Goal: Task Accomplishment & Management: Manage account settings

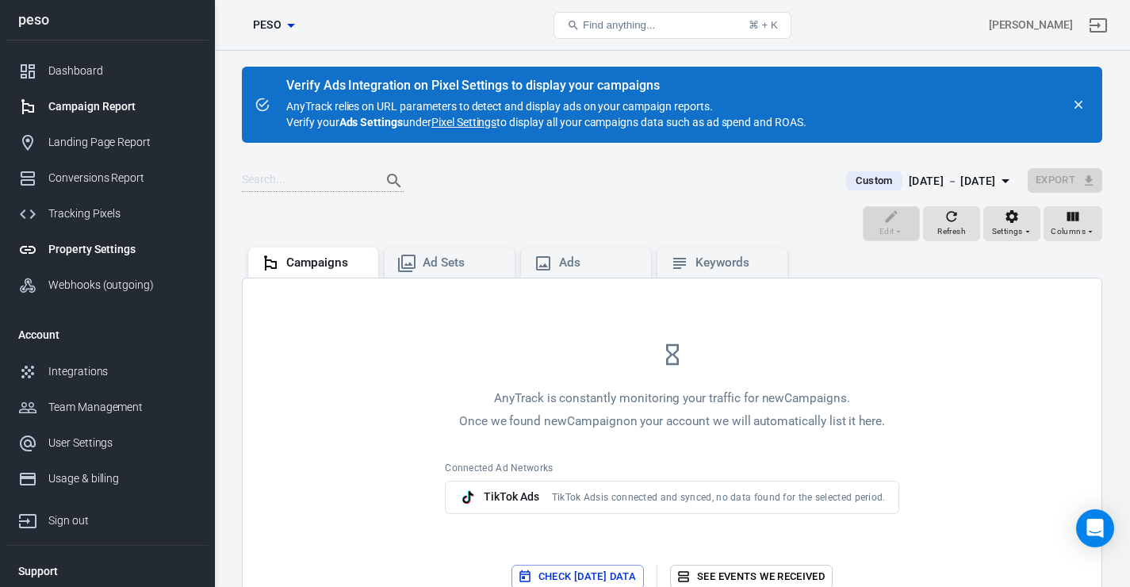
click at [117, 266] on link "Property Settings" at bounding box center [107, 250] width 203 height 36
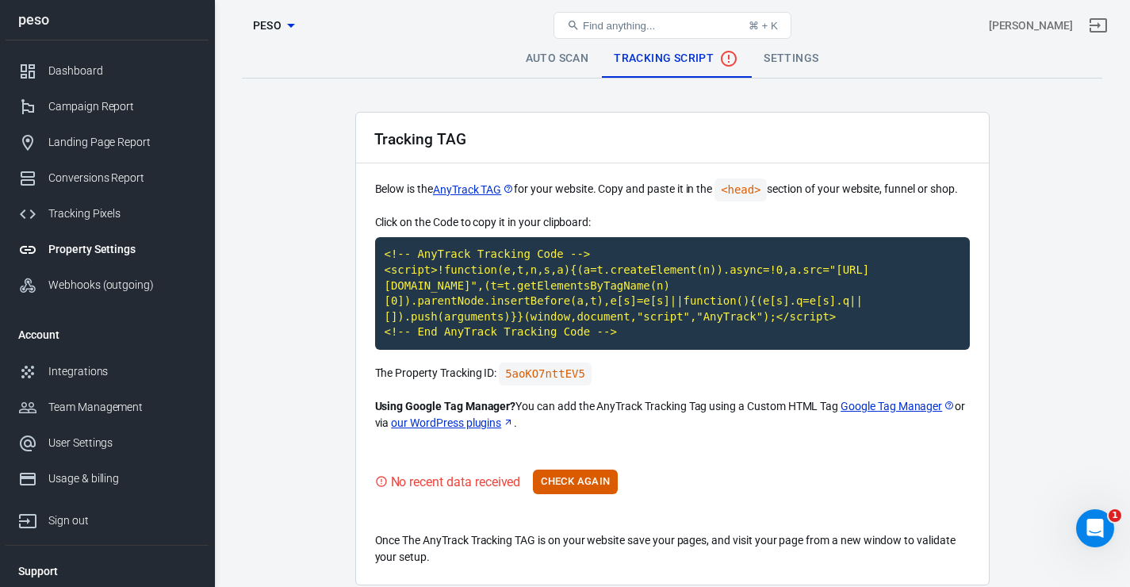
click at [550, 56] on link "Auto Scan" at bounding box center [557, 59] width 89 height 38
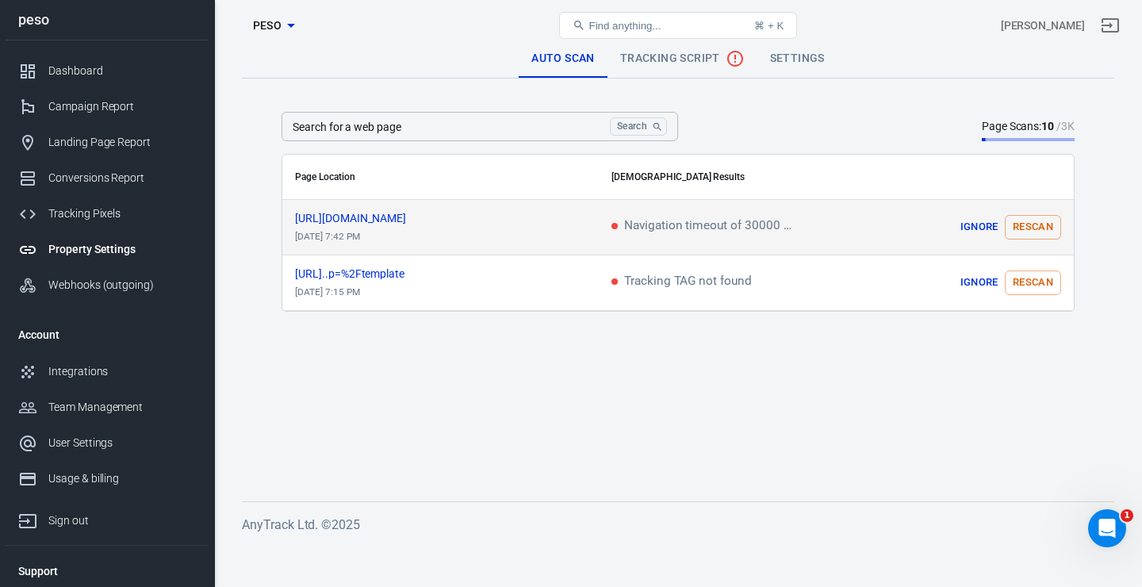
click at [1059, 223] on button "Rescan" at bounding box center [1033, 227] width 56 height 25
click at [659, 41] on div "Find anything... ⌘ + K" at bounding box center [678, 25] width 292 height 38
click at [660, 50] on div "Property Settings peso Find anything... ⌘ + K Макс Алексеенко" at bounding box center [678, 25] width 927 height 51
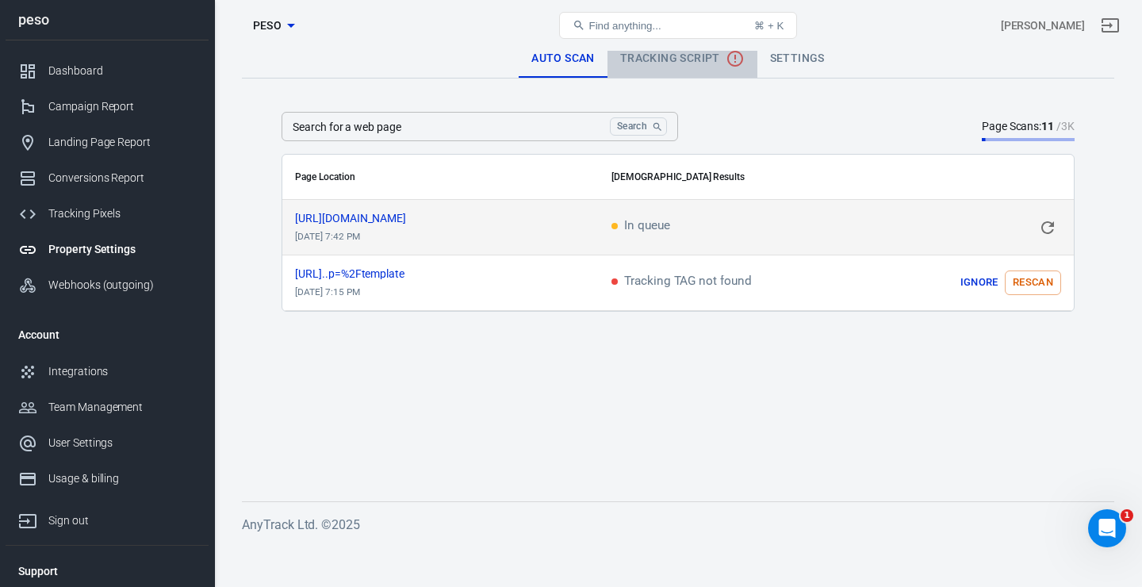
click at [661, 64] on span "Tracking Script" at bounding box center [682, 58] width 125 height 19
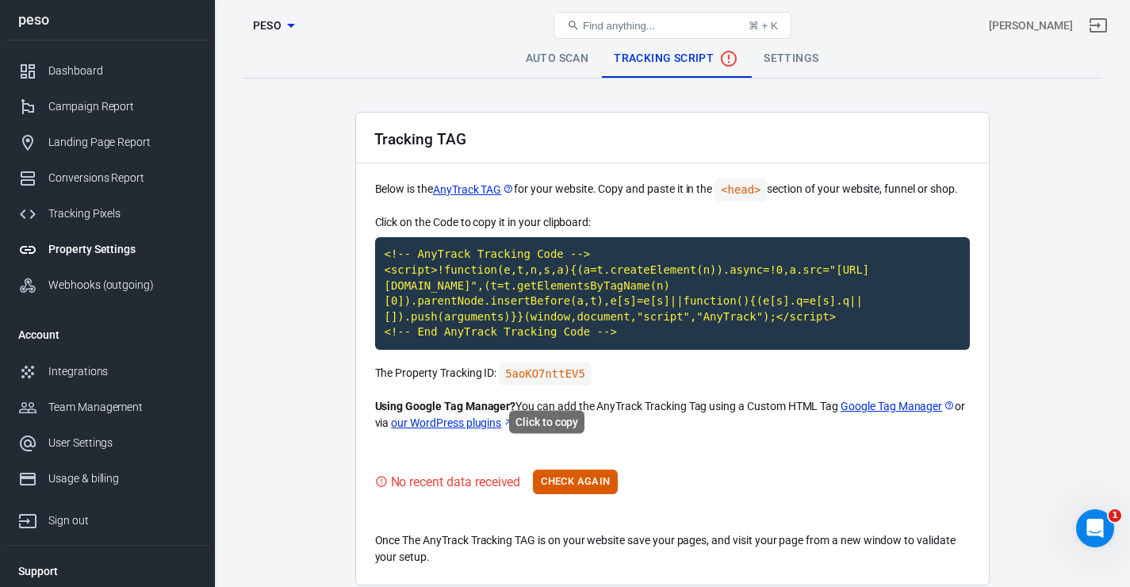
click at [559, 385] on code "5aoKO7nttEV5" at bounding box center [545, 373] width 93 height 23
click at [592, 494] on button "Check Again" at bounding box center [575, 481] width 85 height 25
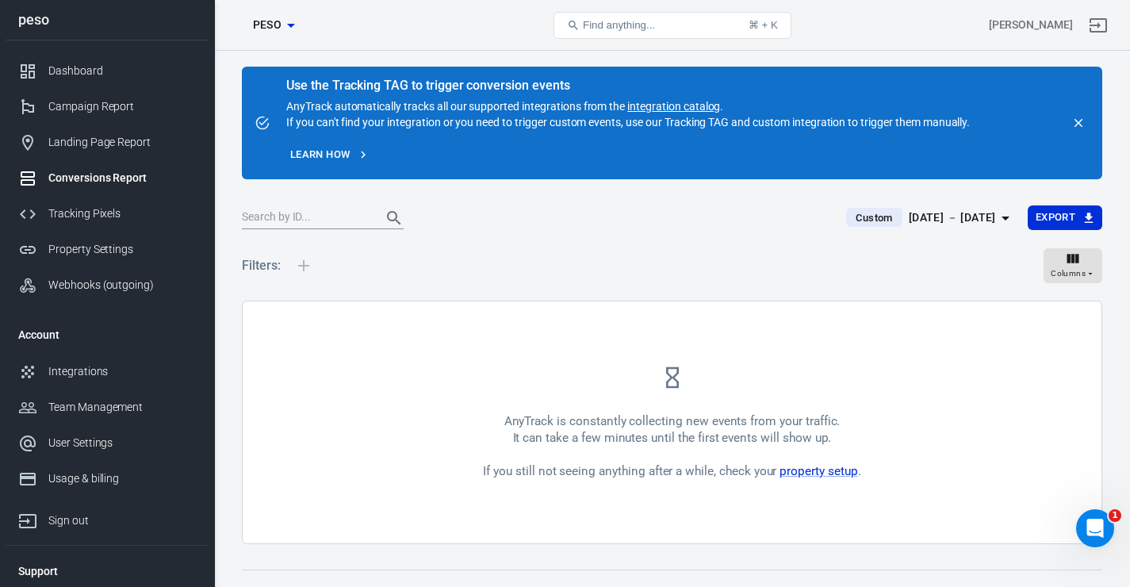
click at [503, 236] on div "Custom [DATE] － [DATE] Export" at bounding box center [672, 224] width 860 height 39
click at [1083, 124] on icon "close" at bounding box center [1078, 123] width 14 height 14
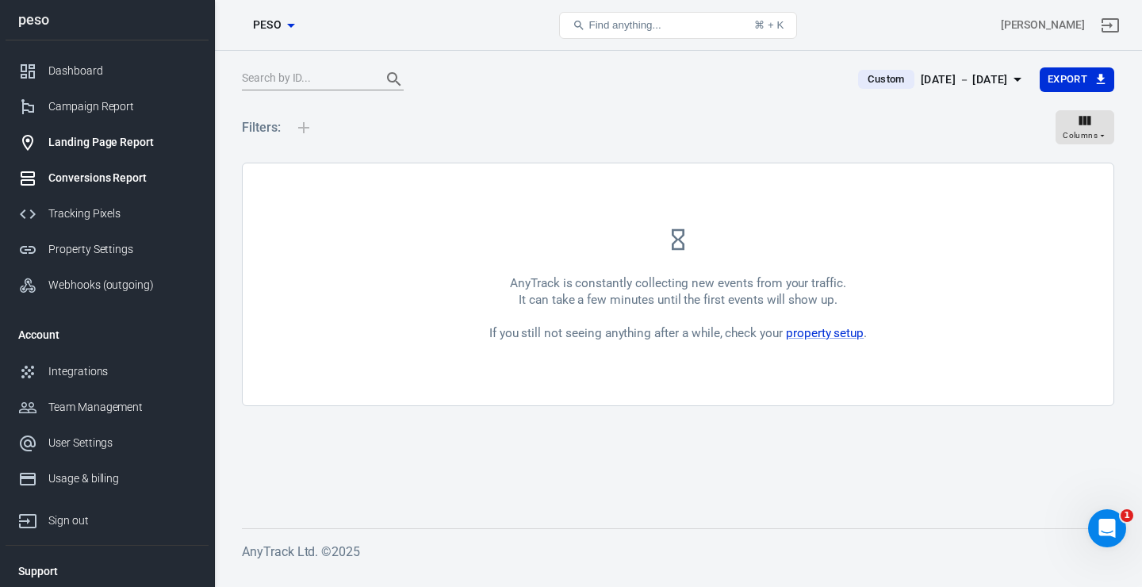
click at [136, 159] on link "Landing Page Report" at bounding box center [107, 143] width 203 height 36
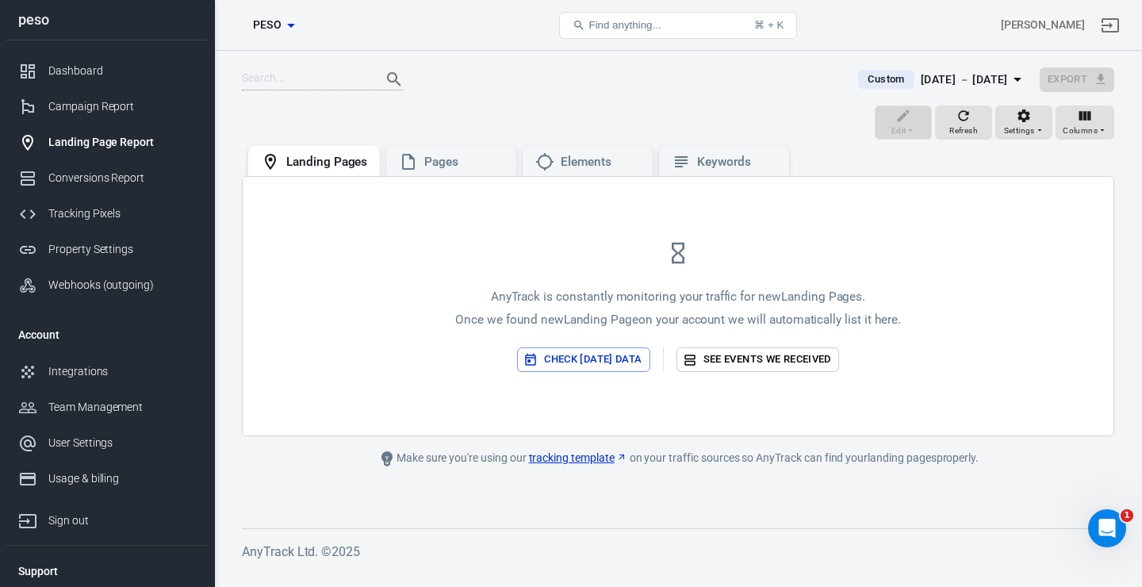
click at [597, 356] on button "Check [DATE] data" at bounding box center [583, 359] width 132 height 25
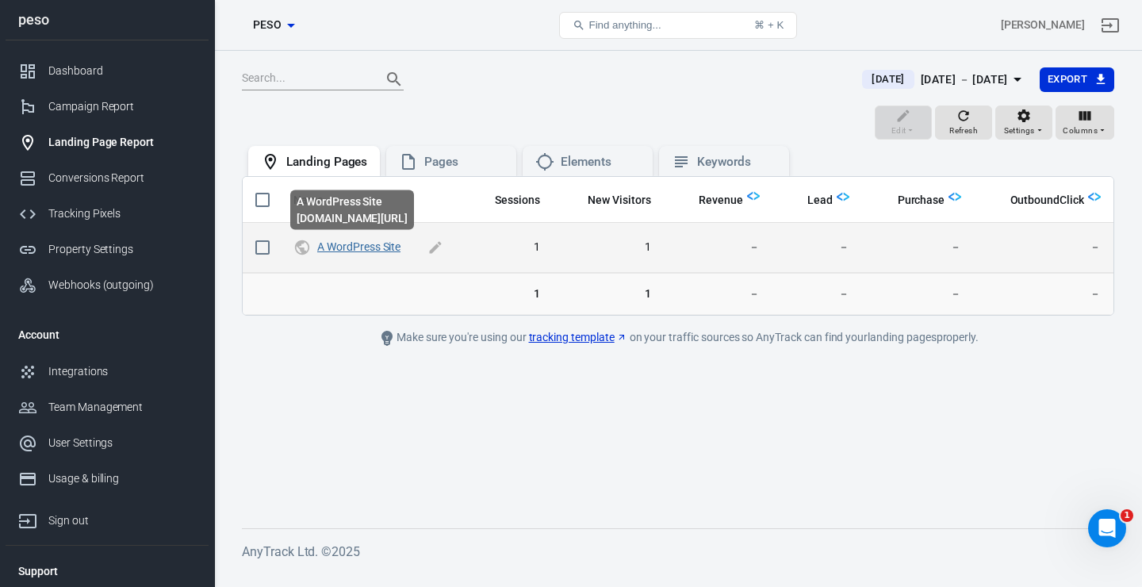
click at [358, 246] on link "A WordPress Site" at bounding box center [358, 246] width 83 height 13
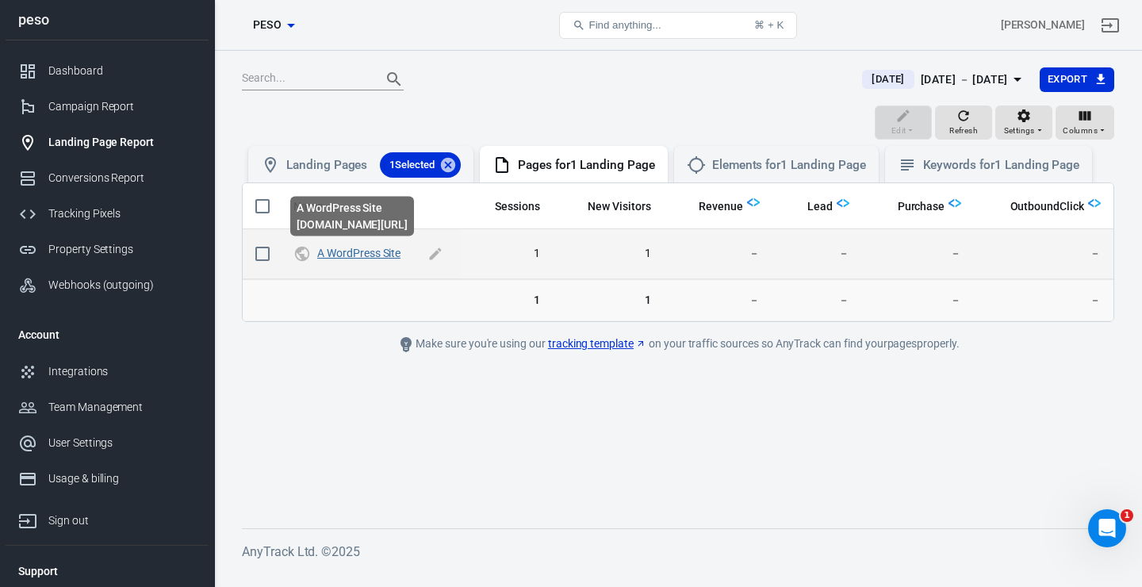
click at [378, 258] on link "A WordPress Site" at bounding box center [358, 253] width 83 height 13
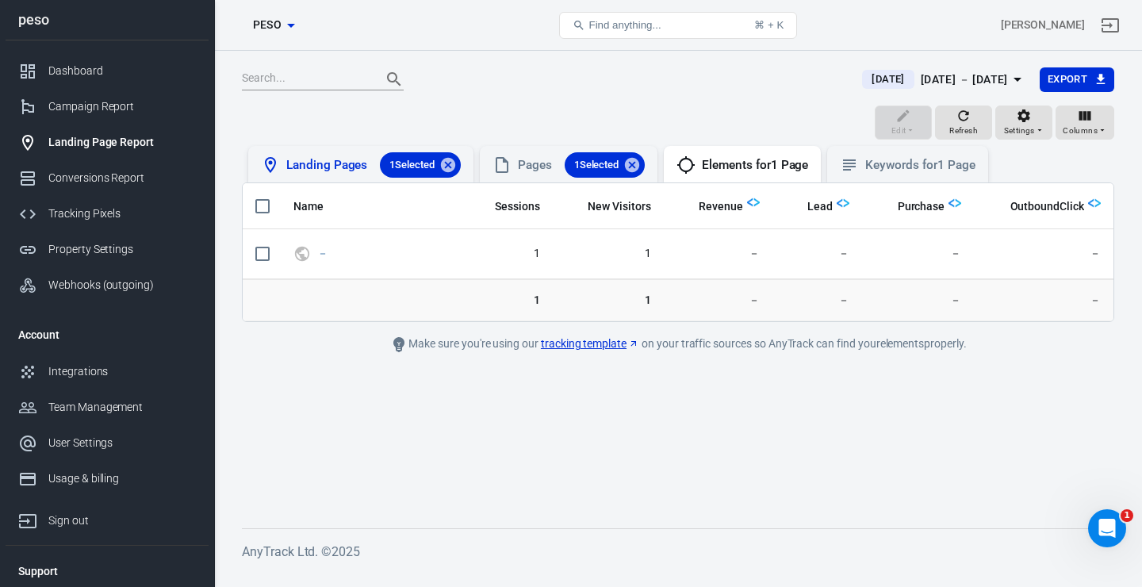
click at [327, 167] on div "Landing Pages 1 Selected" at bounding box center [373, 164] width 174 height 25
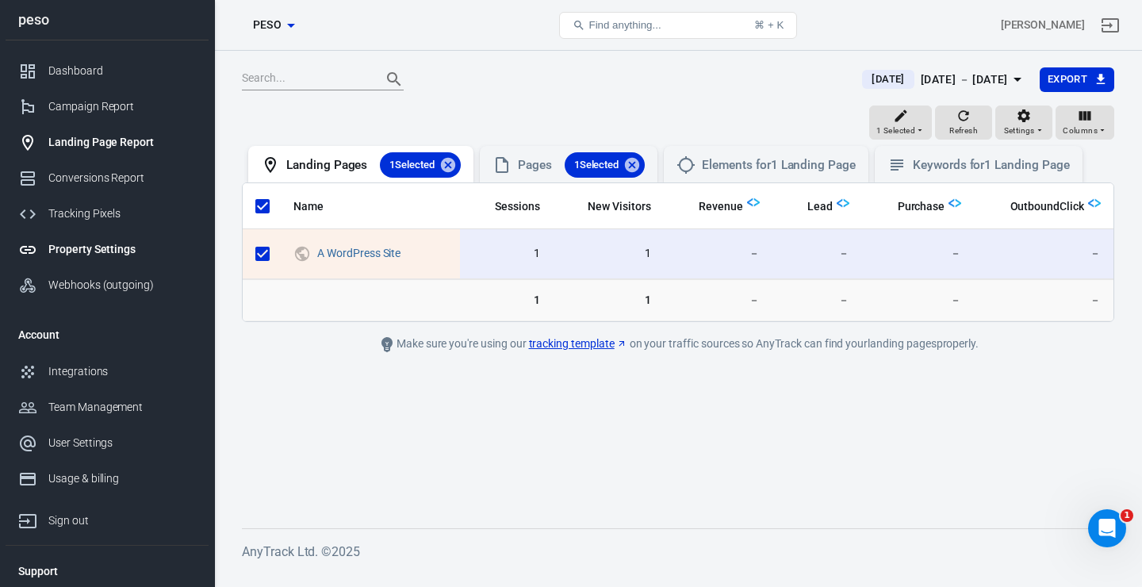
click at [100, 249] on div "Property Settings" at bounding box center [122, 249] width 148 height 17
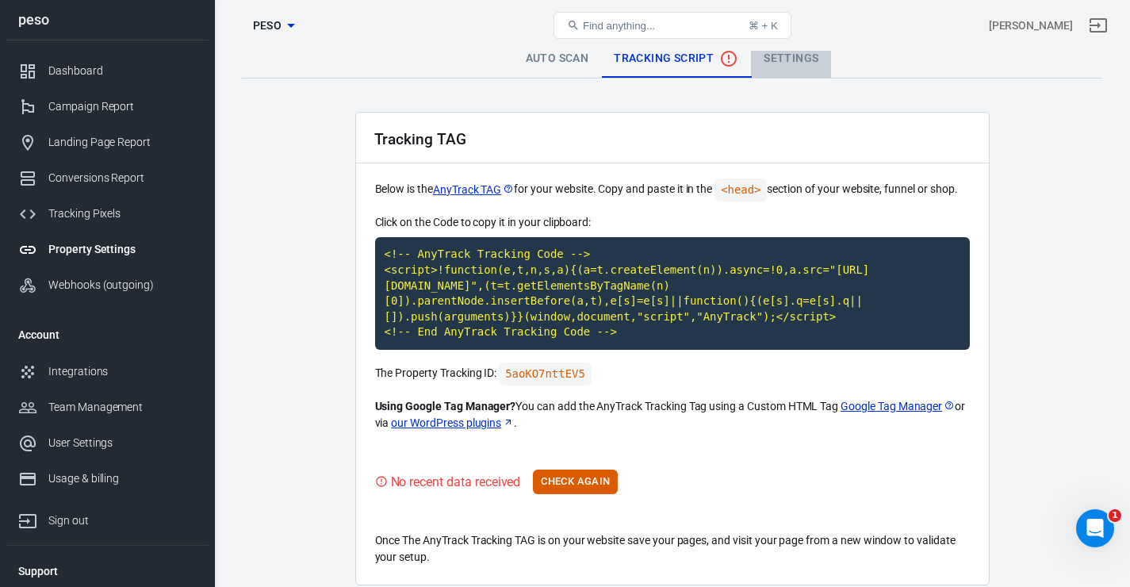
click at [799, 75] on link "Settings" at bounding box center [791, 59] width 80 height 38
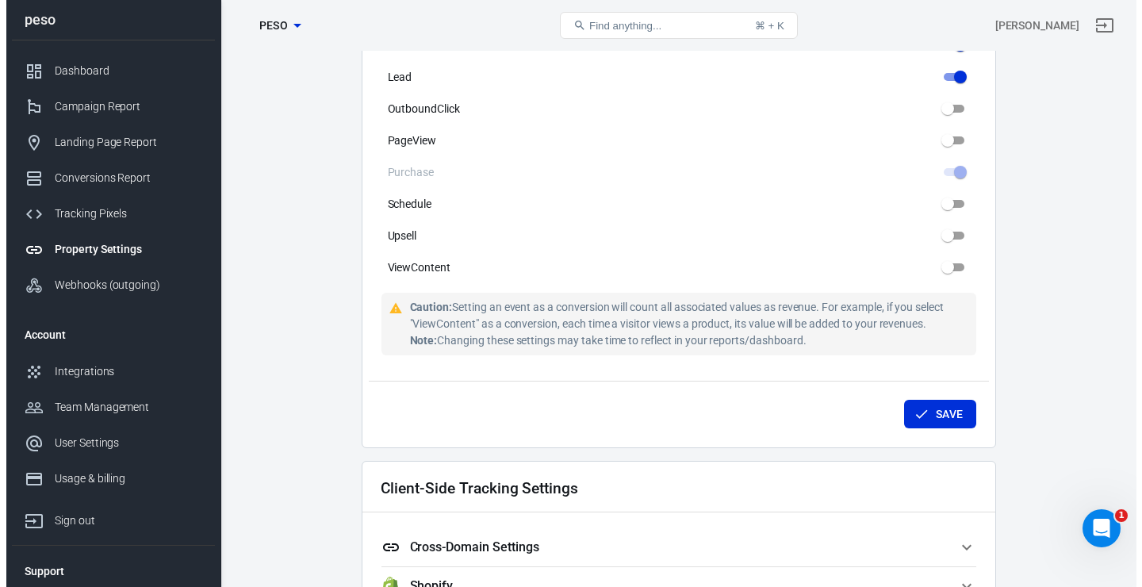
scroll to position [1540, 0]
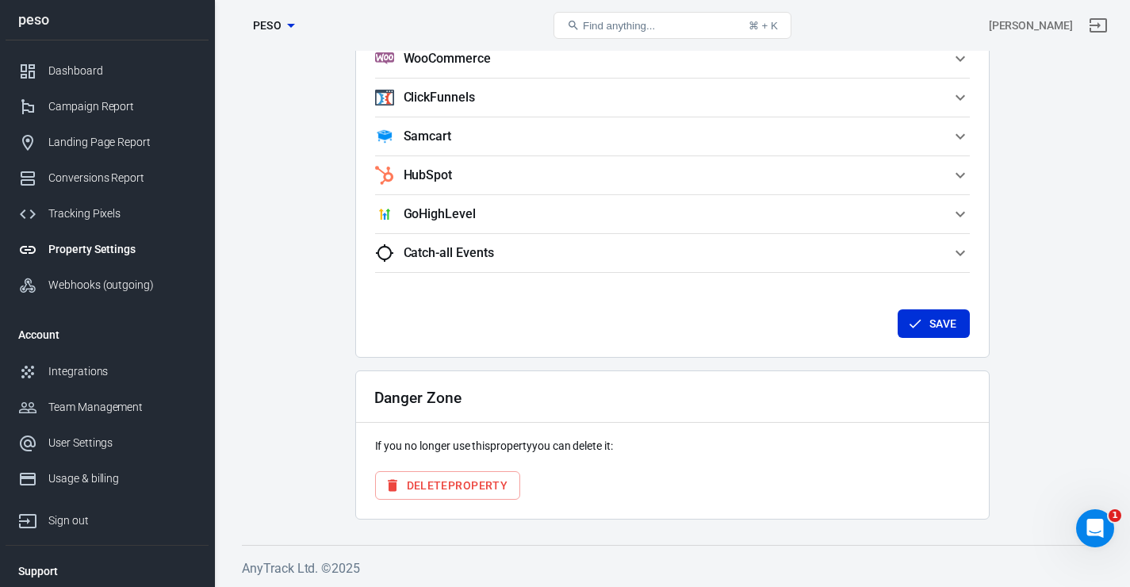
click at [463, 496] on button "Delete Property" at bounding box center [448, 485] width 146 height 29
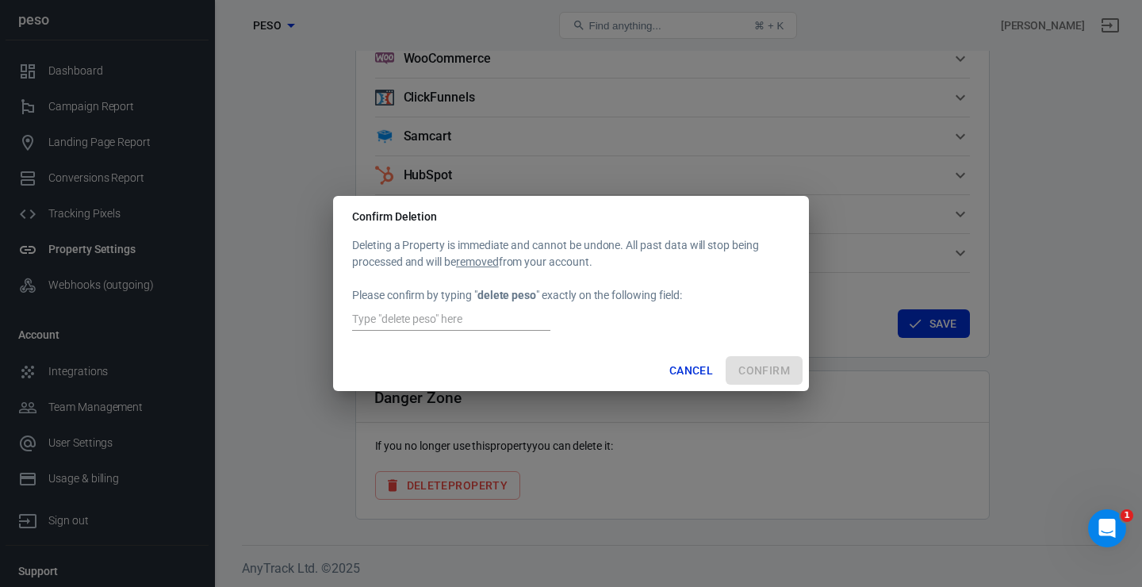
click at [504, 323] on input "text" at bounding box center [451, 320] width 198 height 21
type input "delete peso"
click at [769, 382] on button "Confirm" at bounding box center [764, 370] width 77 height 29
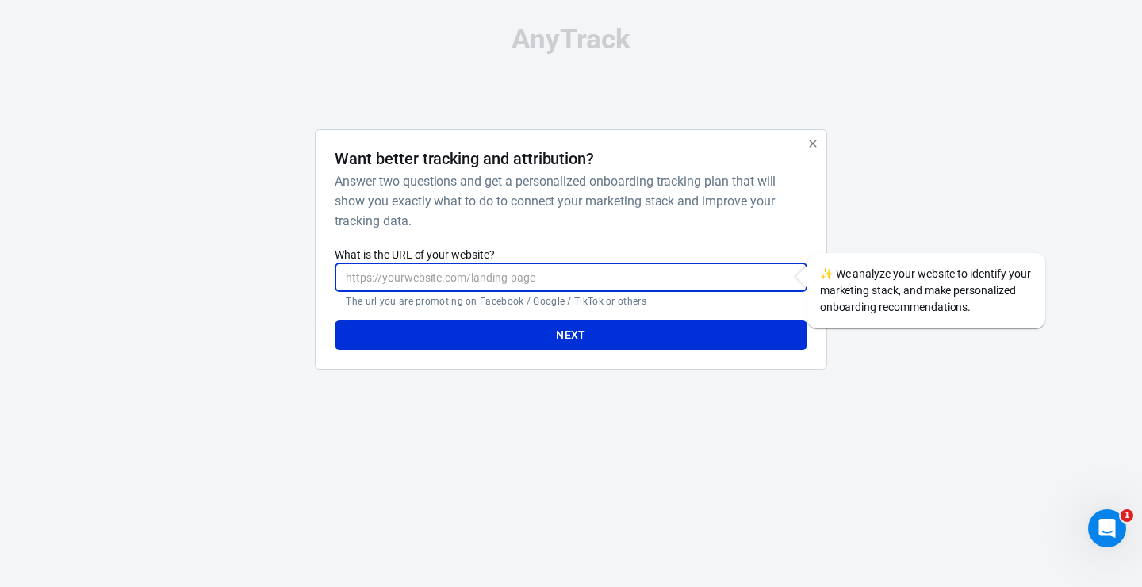
click at [658, 274] on input "What is the URL of your website?" at bounding box center [571, 276] width 472 height 29
paste input "[DOMAIN_NAME]"
type input "[DOMAIN_NAME]"
click at [594, 347] on button "Next" at bounding box center [571, 334] width 472 height 29
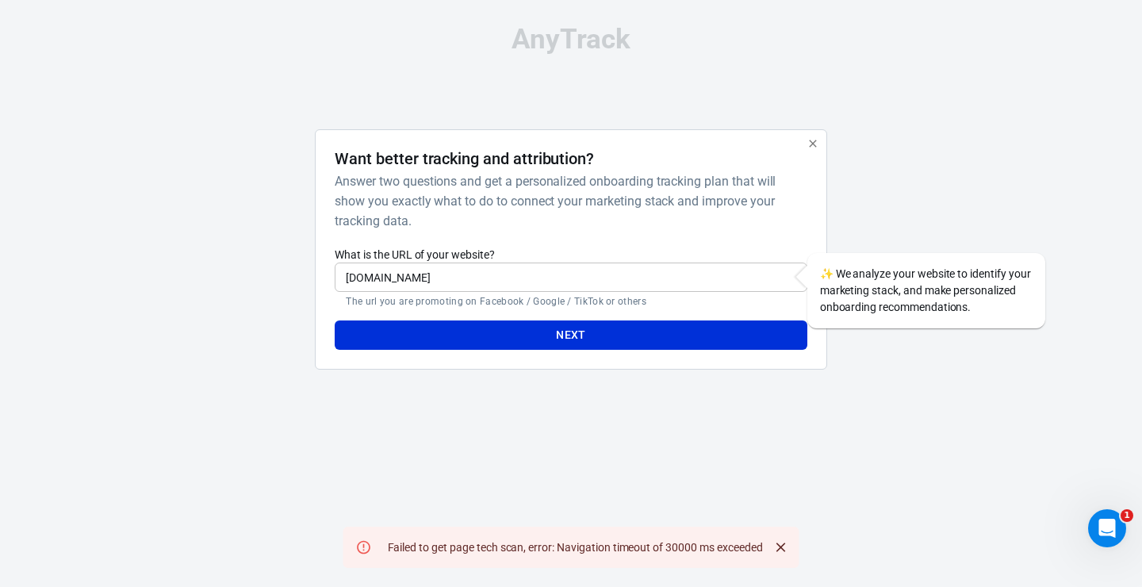
click at [816, 148] on icon "button" at bounding box center [813, 143] width 13 height 13
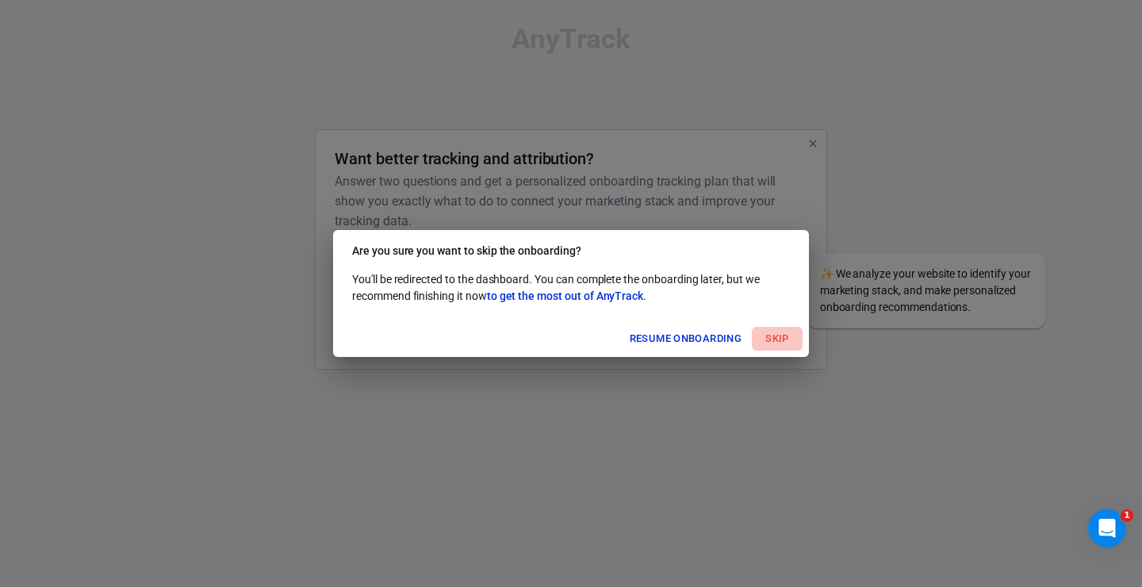
click at [787, 341] on button "Skip" at bounding box center [777, 339] width 51 height 25
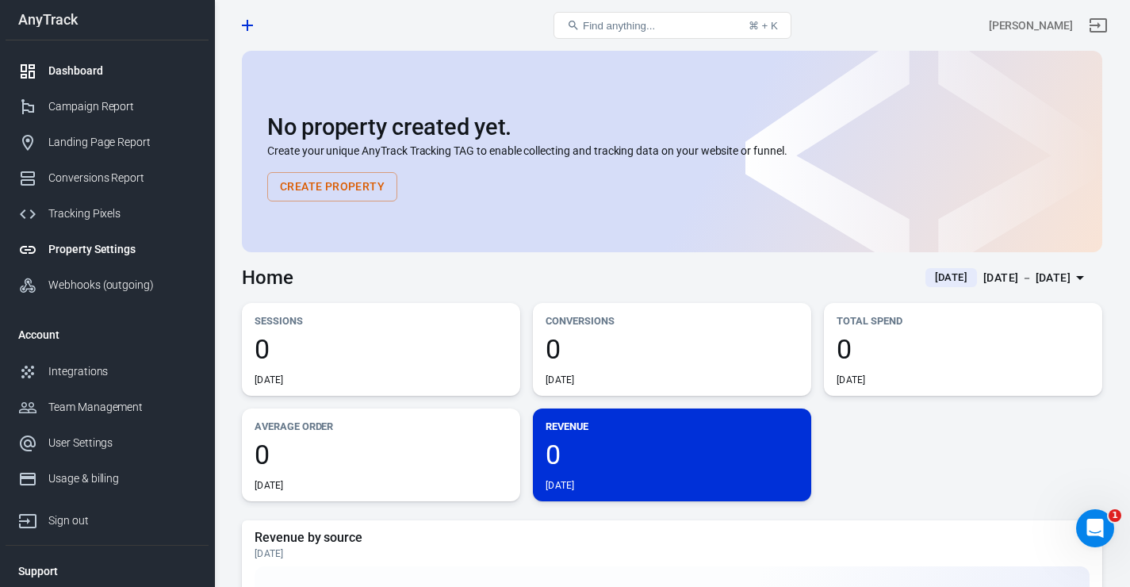
click at [121, 258] on div "Property Settings" at bounding box center [122, 249] width 148 height 17
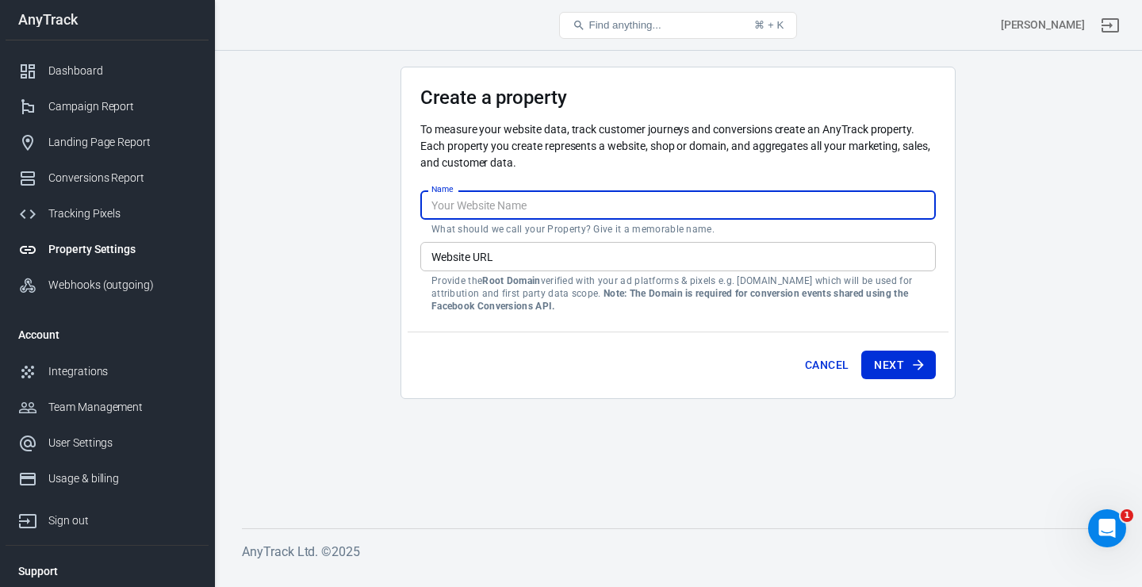
click at [646, 216] on input "Name" at bounding box center [677, 204] width 515 height 29
type input "test"
click at [653, 259] on input "Website URL" at bounding box center [677, 256] width 515 height 29
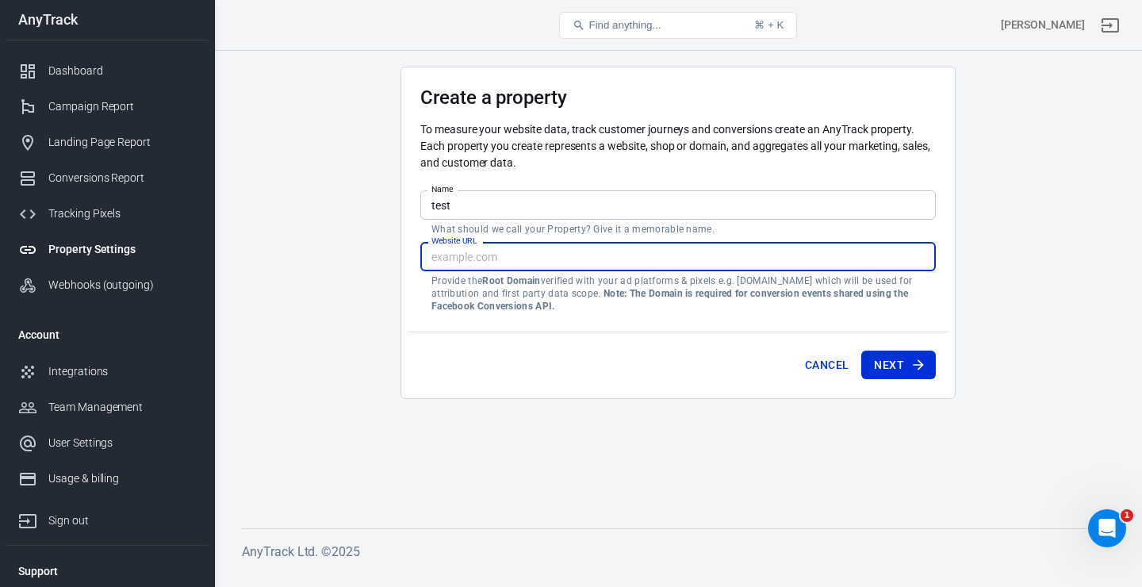
paste input "[DOMAIN_NAME]"
type input "[DOMAIN_NAME]"
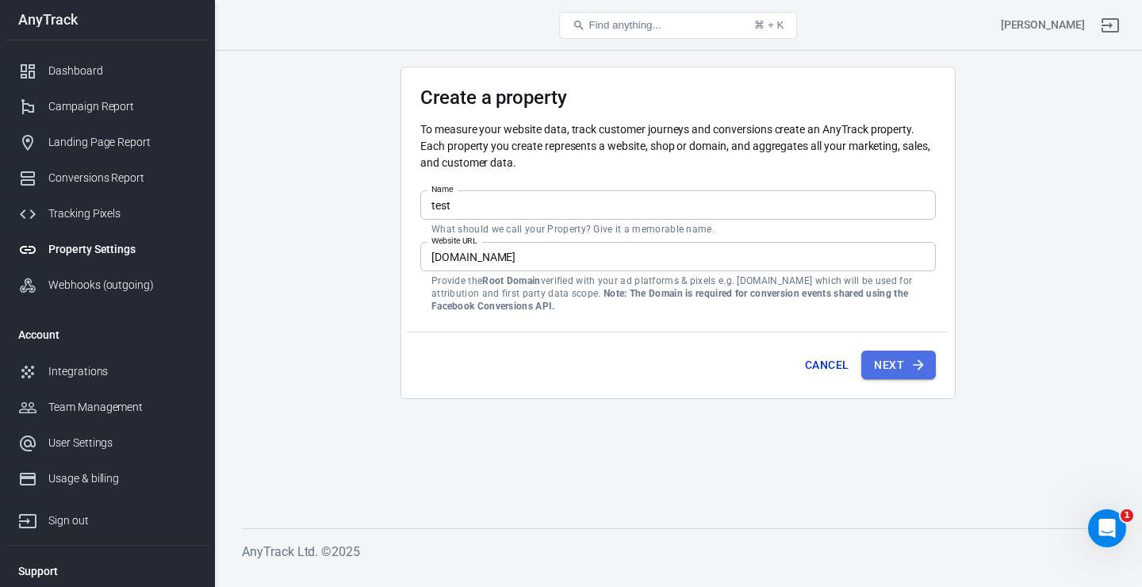
click at [901, 358] on button "Next" at bounding box center [898, 365] width 75 height 29
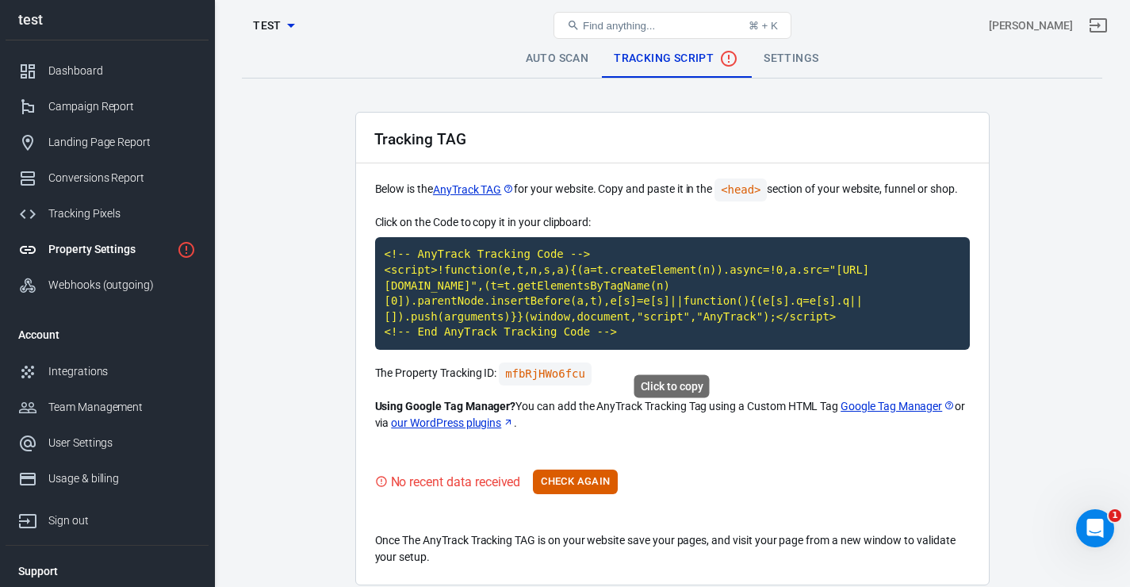
click at [596, 305] on code "<!-- AnyTrack Tracking Code --> <script>!function(e,t,n,s,a){(a=t.createElement…" at bounding box center [672, 293] width 595 height 113
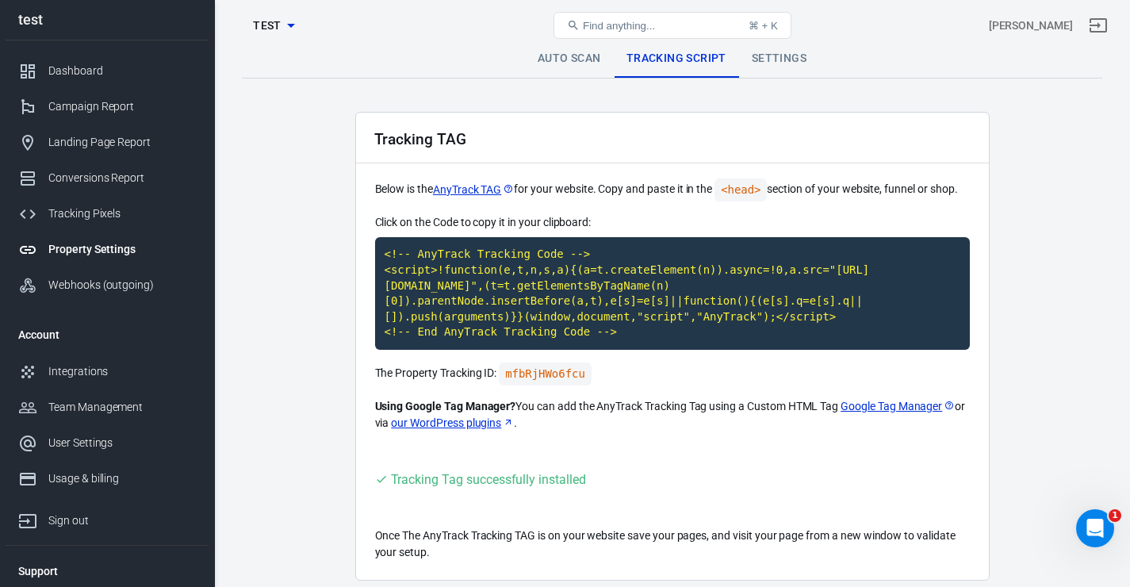
click at [585, 65] on link "Auto Scan" at bounding box center [569, 59] width 89 height 38
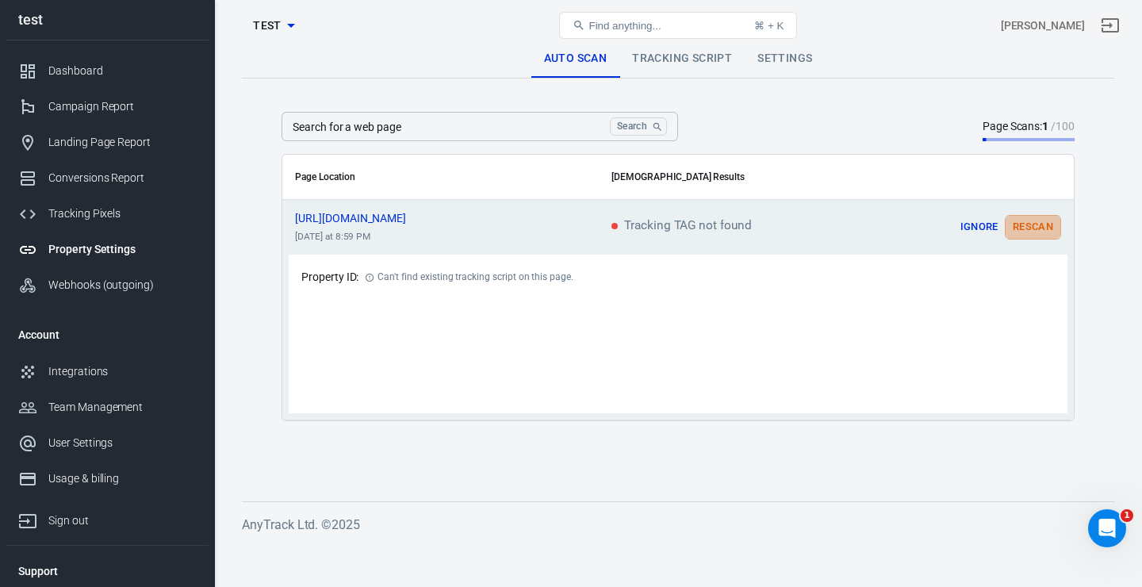
click at [1025, 230] on button "Rescan" at bounding box center [1033, 227] width 56 height 25
click at [694, 56] on link "Tracking Script" at bounding box center [681, 59] width 125 height 38
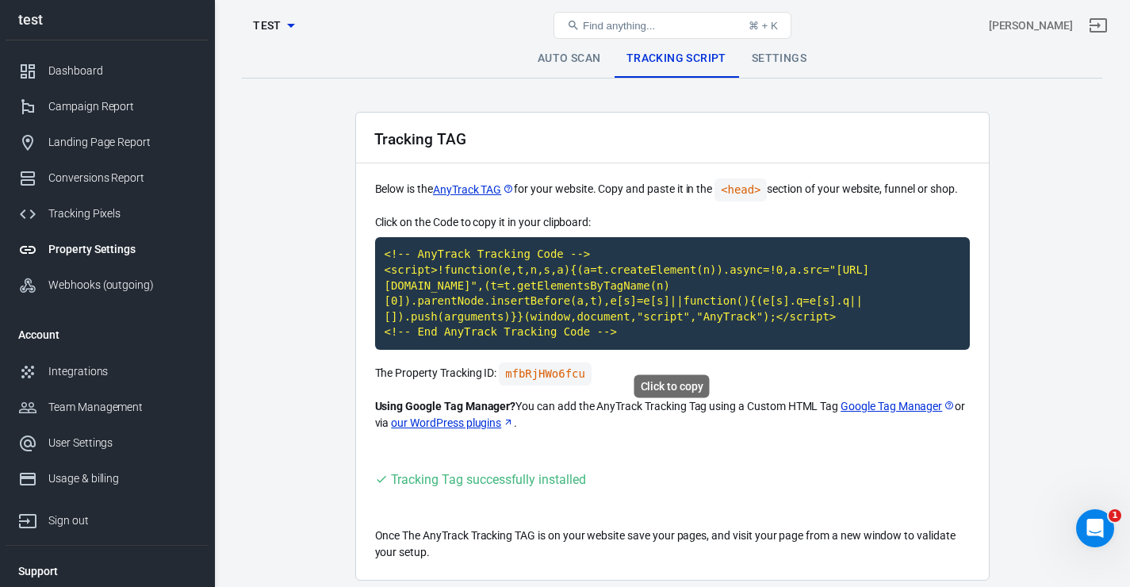
click at [630, 315] on code "<!-- AnyTrack Tracking Code --> <script>!function(e,t,n,s,a){(a=t.createElement…" at bounding box center [672, 293] width 595 height 113
click at [588, 56] on link "Auto Scan" at bounding box center [569, 59] width 89 height 38
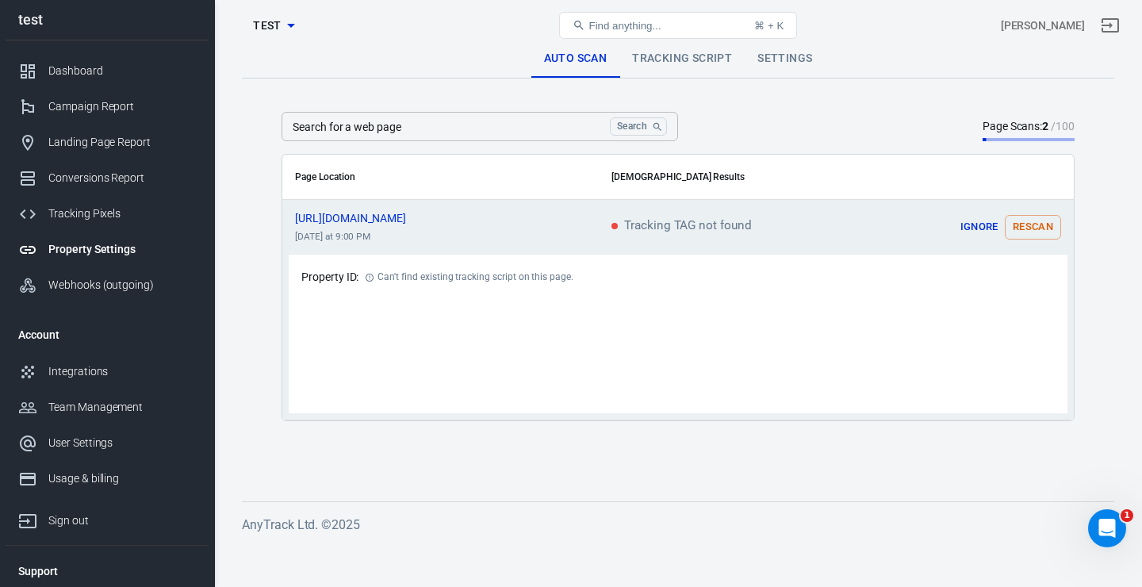
click at [652, 63] on link "Tracking Script" at bounding box center [681, 59] width 125 height 38
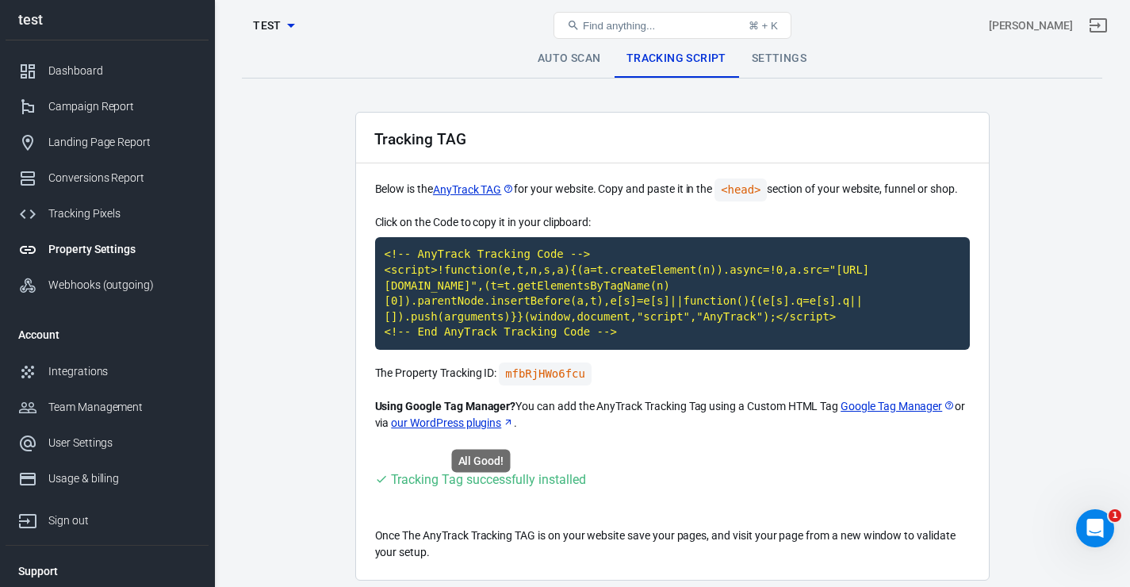
click at [469, 489] on div "Tracking Tag successfully installed" at bounding box center [488, 479] width 195 height 20
click at [771, 57] on link "Settings" at bounding box center [779, 59] width 80 height 38
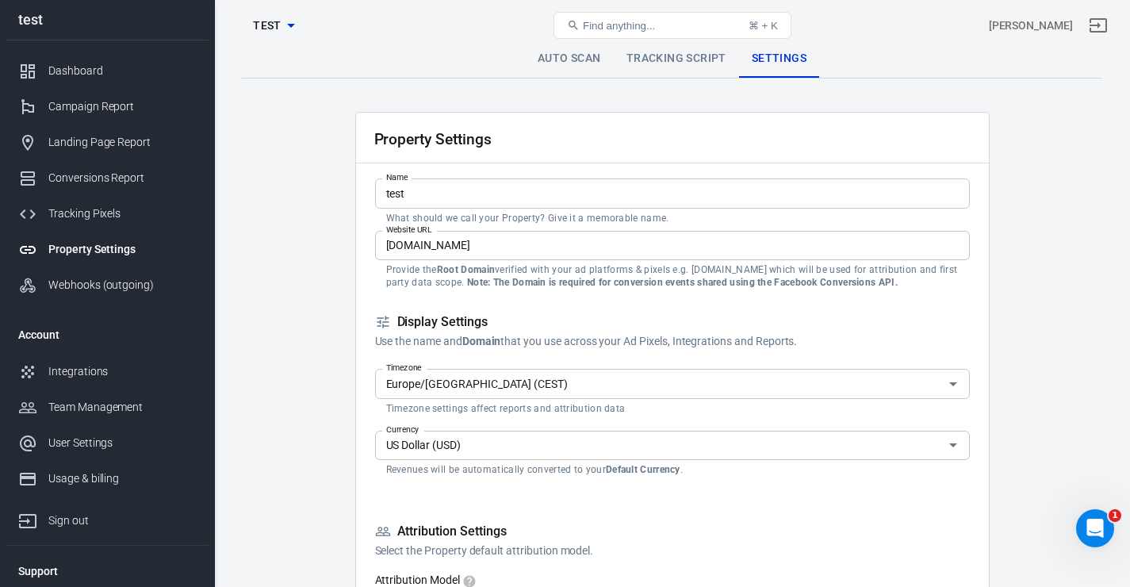
click at [721, 55] on link "Tracking Script" at bounding box center [676, 59] width 125 height 38
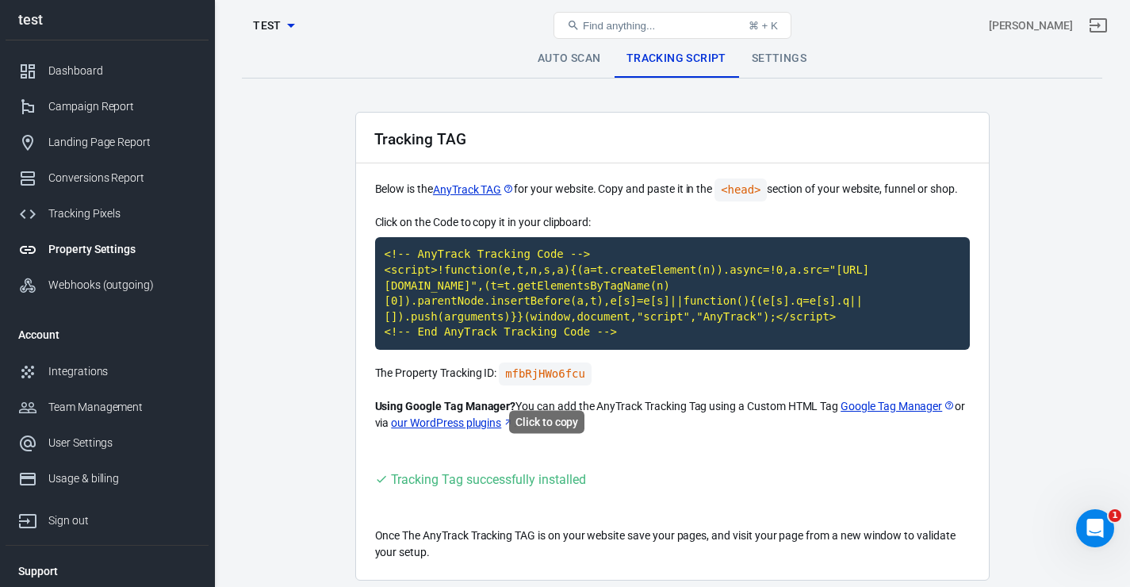
click at [550, 385] on code "mfbRjHWo6fcu" at bounding box center [545, 373] width 93 height 23
click at [561, 370] on div "Click on the Code to copy it in your clipboard: <!-- AnyTrack Tracking Code -->…" at bounding box center [672, 322] width 595 height 217
click at [559, 381] on code "mfbRjHWo6fcu" at bounding box center [545, 373] width 93 height 23
click at [582, 62] on link "Auto Scan" at bounding box center [569, 59] width 89 height 38
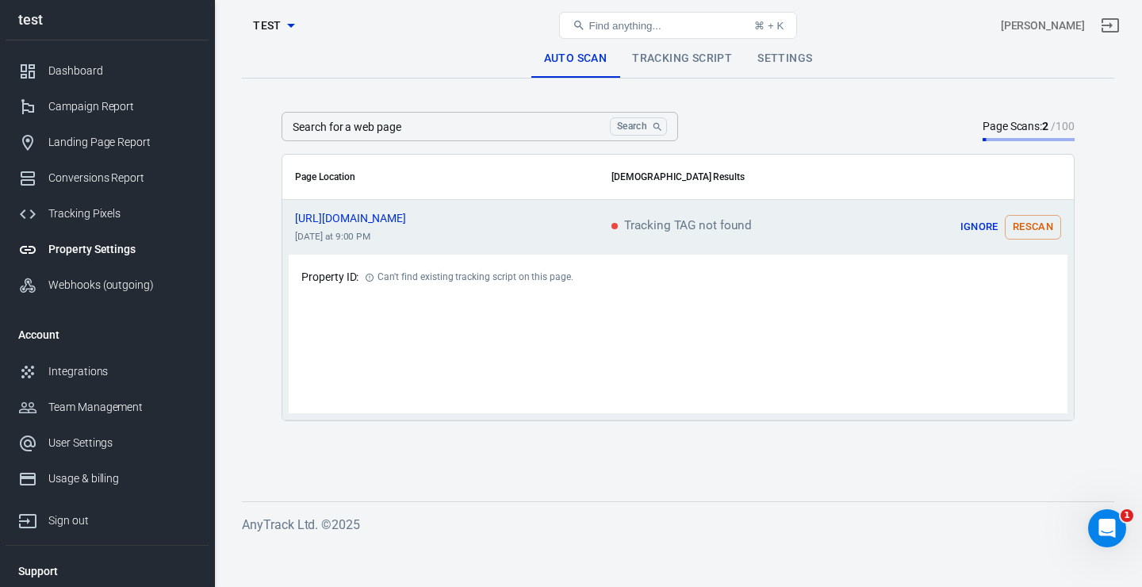
click at [1032, 224] on button "Rescan" at bounding box center [1033, 227] width 56 height 25
click at [646, 393] on div "Property ID: Can't find existing tracking script on this page." at bounding box center [678, 334] width 779 height 159
click at [458, 487] on div "Auto Scan Tracking Script Settings Search for a web page Search Search for a we…" at bounding box center [678, 297] width 928 height 493
click at [704, 59] on link "Tracking Script" at bounding box center [681, 59] width 125 height 38
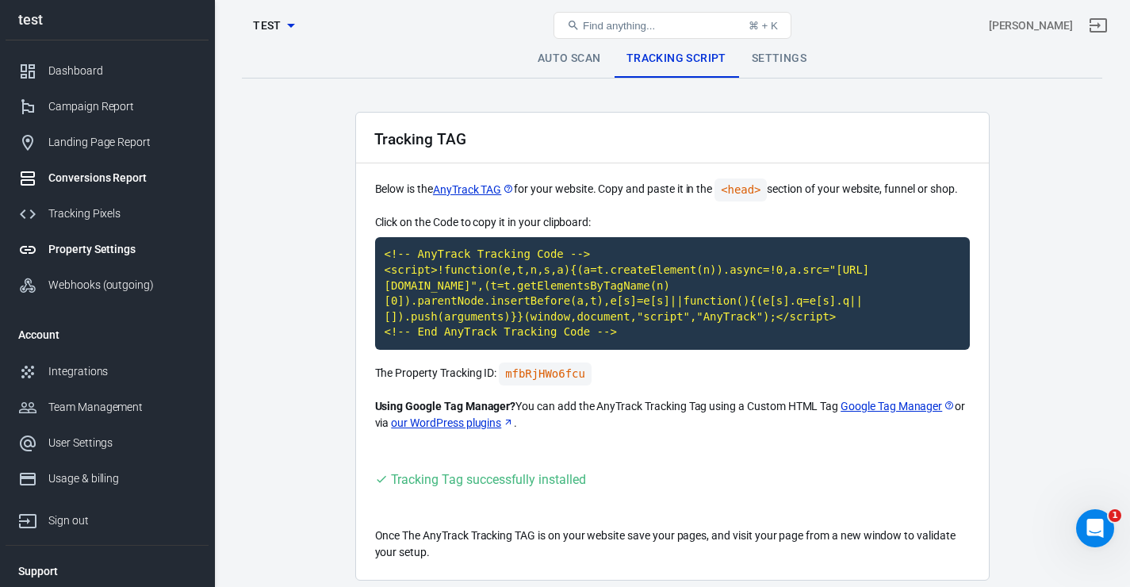
click at [93, 184] on div "Conversions Report" at bounding box center [122, 178] width 148 height 17
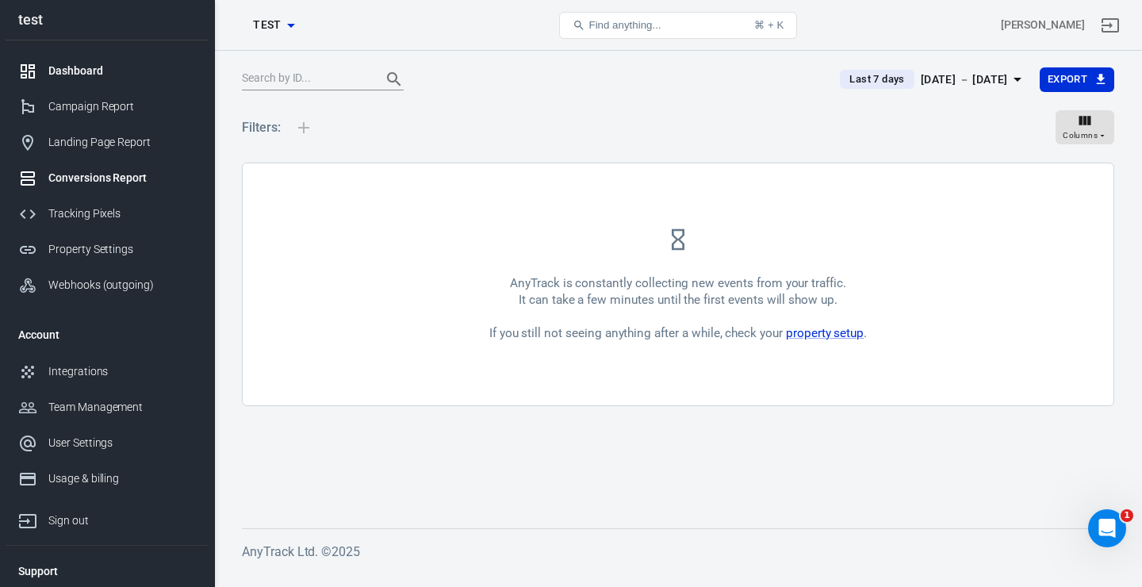
click at [102, 79] on div "Dashboard" at bounding box center [122, 71] width 148 height 17
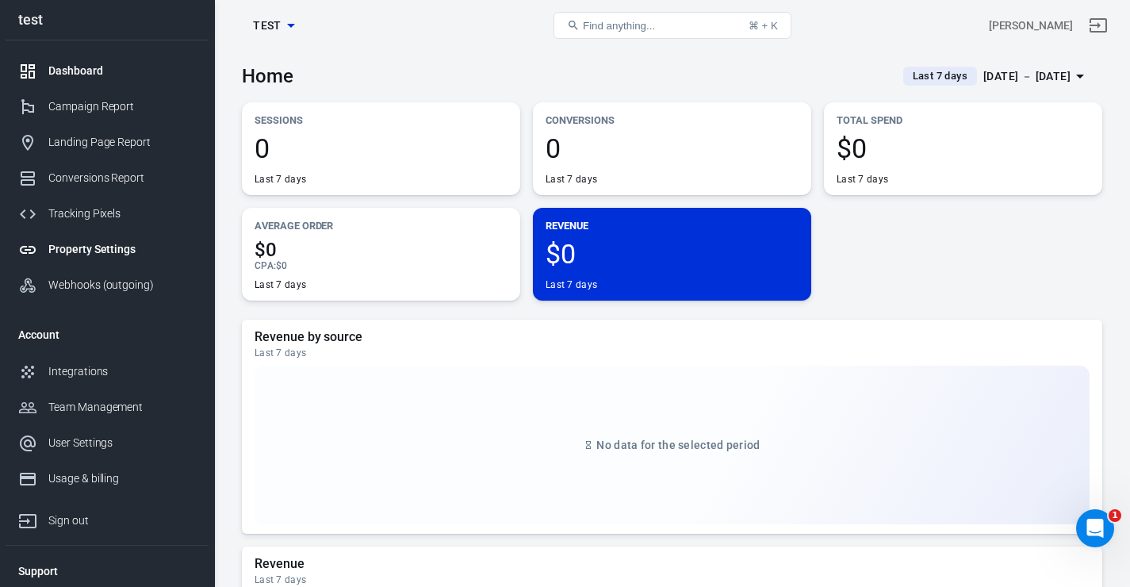
click at [107, 247] on div "Property Settings" at bounding box center [122, 249] width 148 height 17
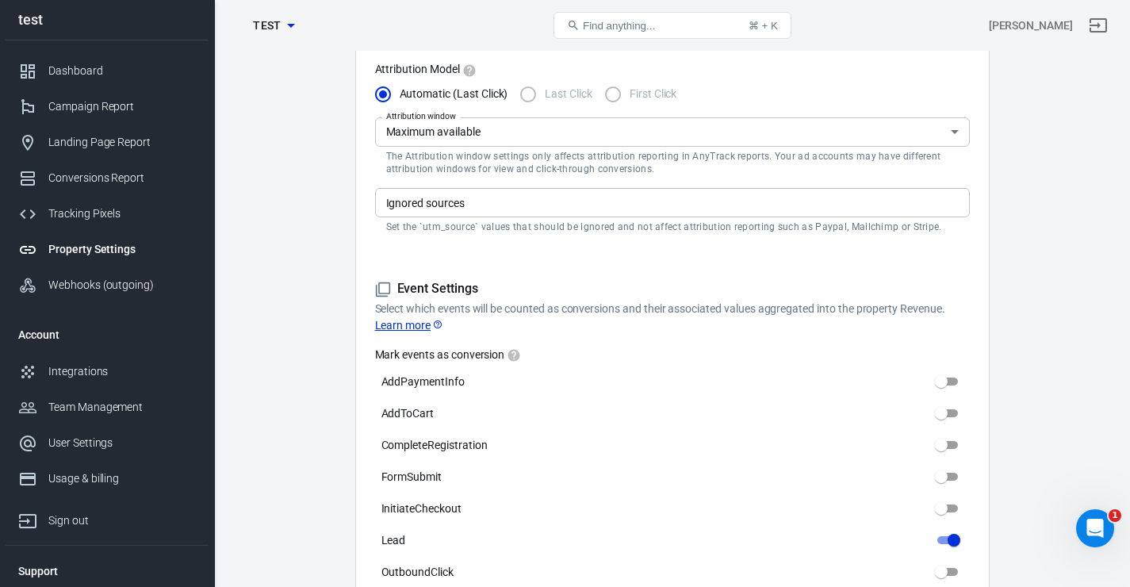
scroll to position [636, 0]
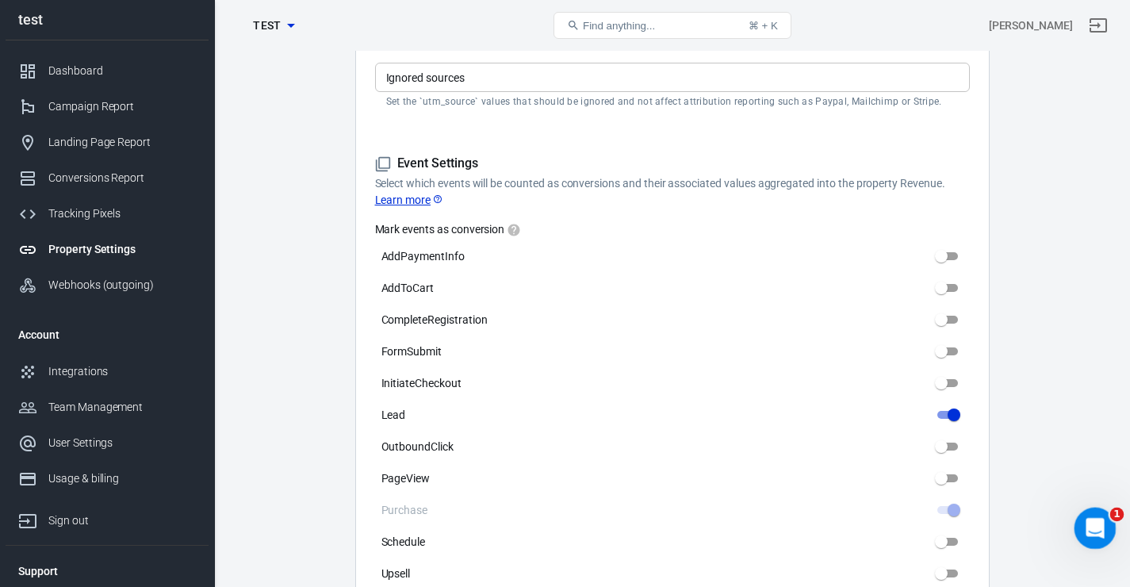
drag, startPoint x: 1088, startPoint y: 523, endPoint x: 2156, endPoint y: 1032, distance: 1183.0
click at [1086, 523] on icon "Open Intercom Messenger" at bounding box center [1093, 526] width 26 height 26
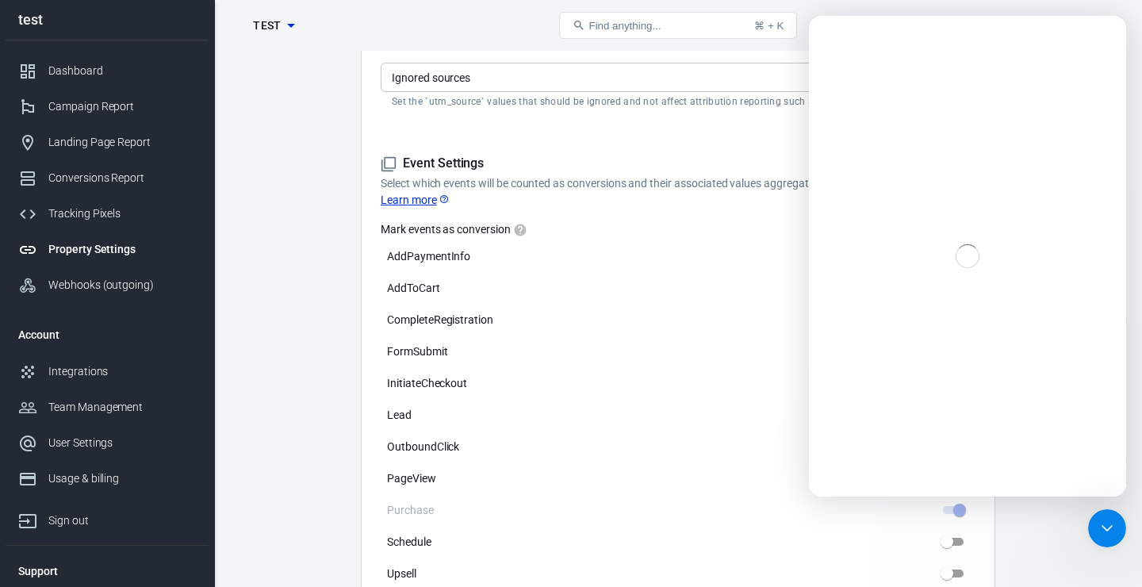
scroll to position [0, 0]
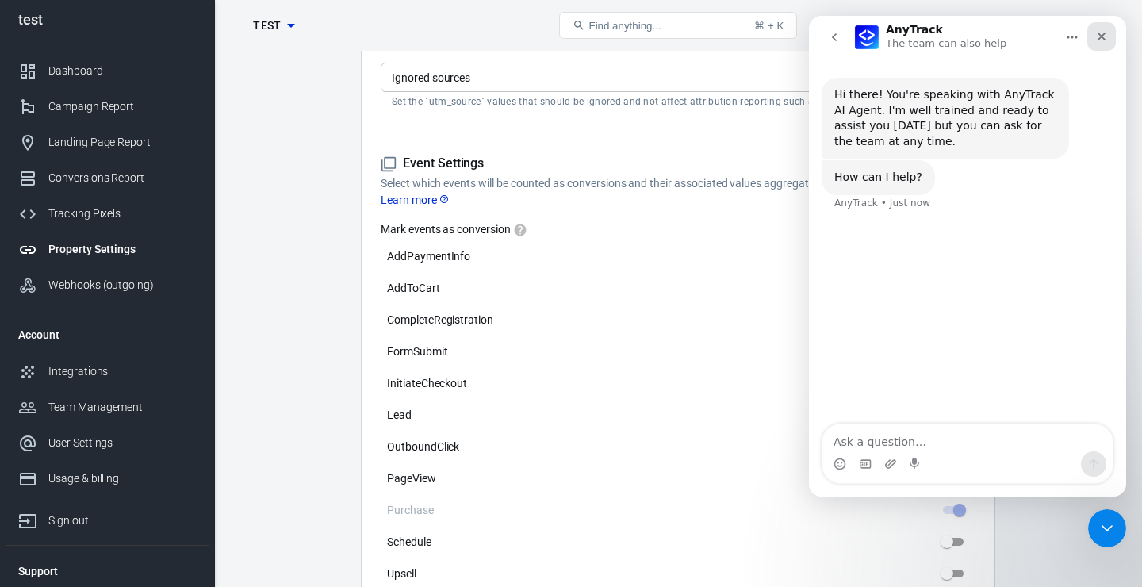
click at [1094, 43] on div "Close" at bounding box center [1101, 36] width 29 height 29
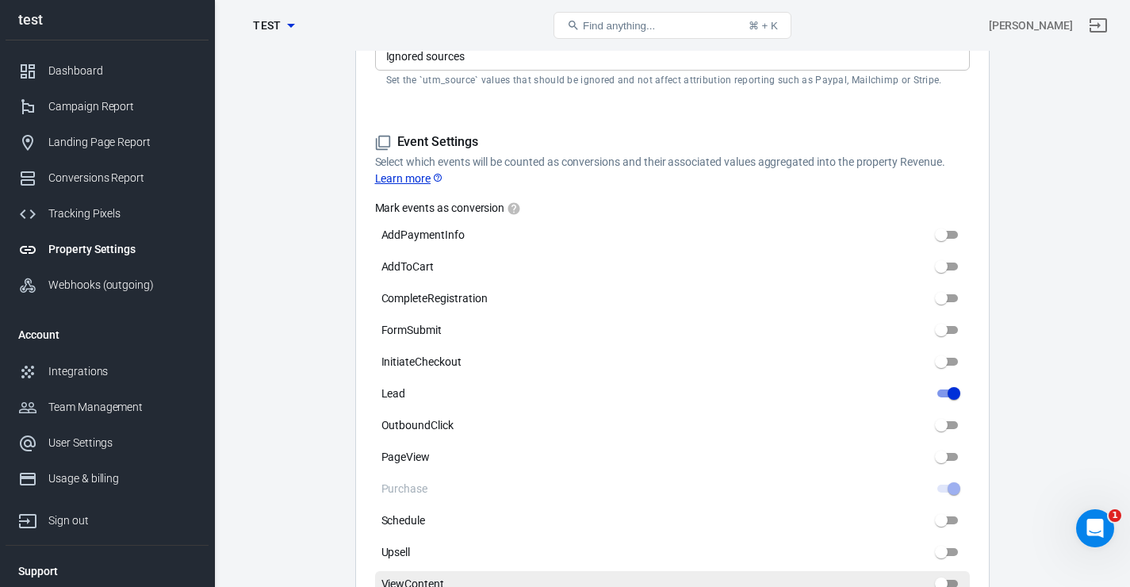
scroll to position [647, 0]
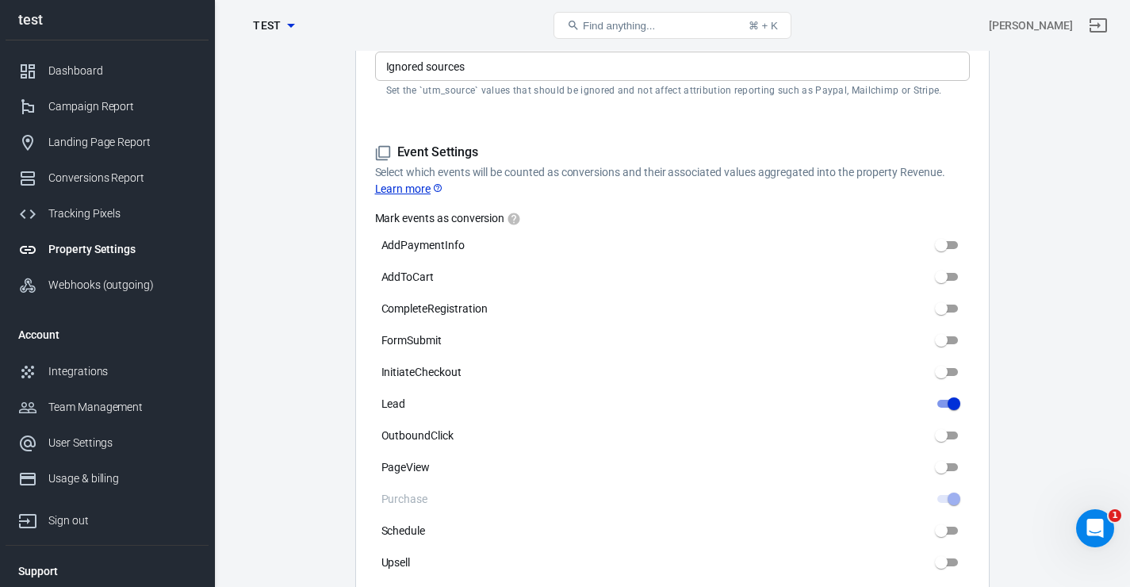
click at [506, 220] on label "Mark events as conversion" at bounding box center [672, 218] width 595 height 16
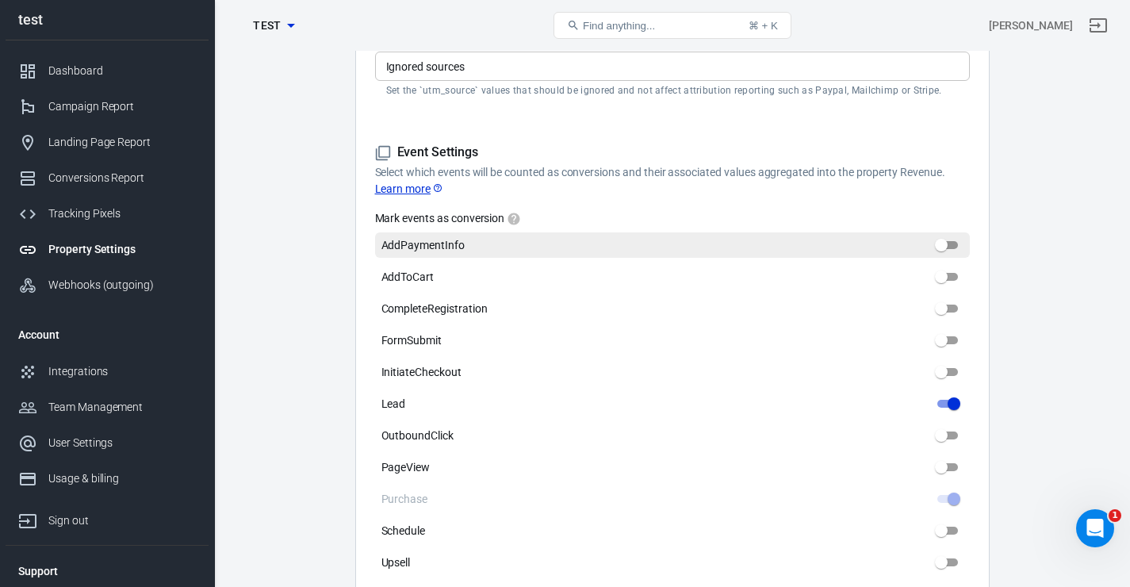
click at [923, 236] on label "AddPaymentInfo" at bounding box center [672, 244] width 595 height 25
click at [923, 236] on input "AddPaymentInfo" at bounding box center [941, 245] width 57 height 19
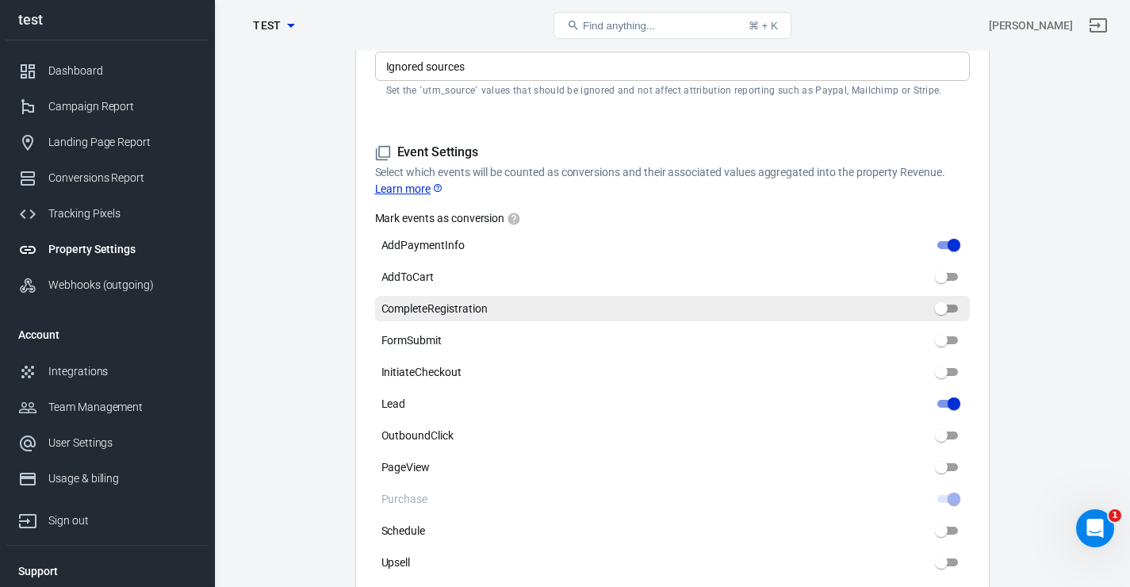
scroll to position [0, 0]
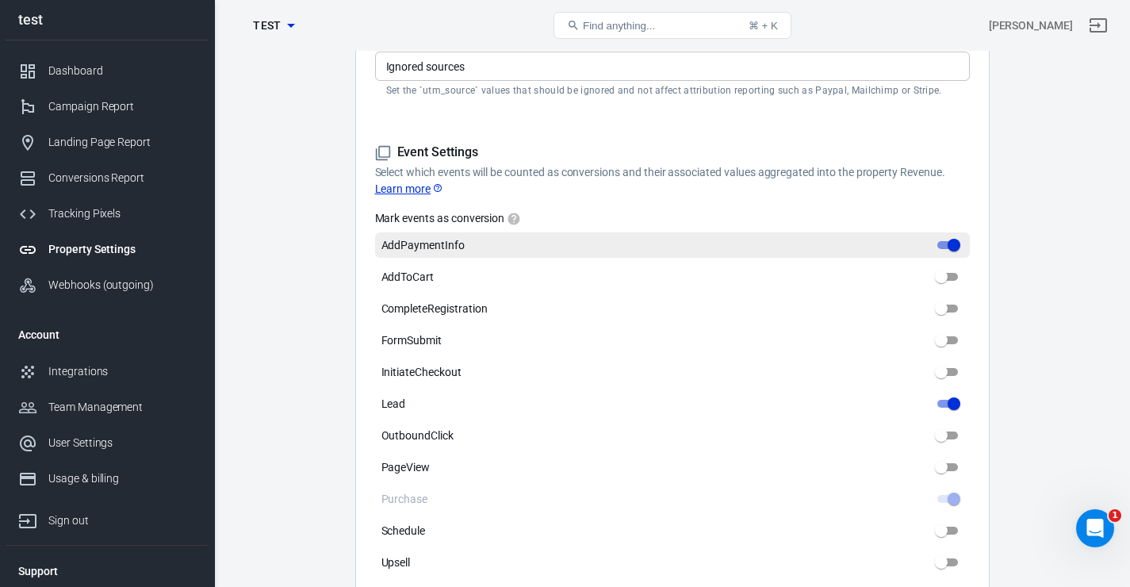
click at [918, 236] on label "AddPaymentInfo" at bounding box center [672, 244] width 595 height 25
click at [925, 236] on input "AddPaymentInfo" at bounding box center [953, 245] width 57 height 19
checkbox input "false"
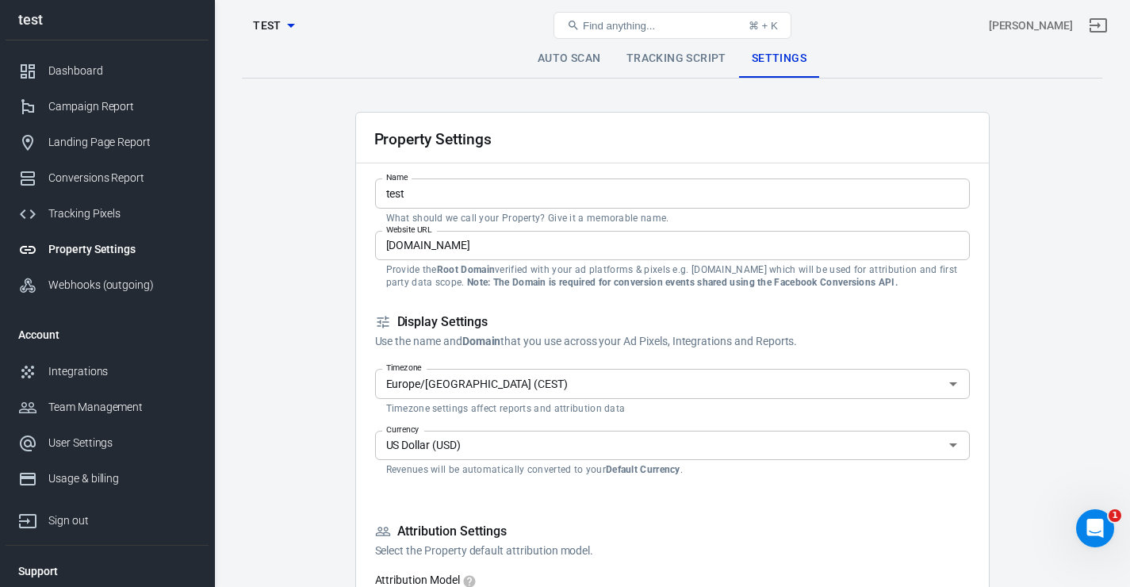
click at [377, 321] on icon at bounding box center [383, 322] width 16 height 16
click at [686, 64] on link "Tracking Script" at bounding box center [676, 59] width 125 height 38
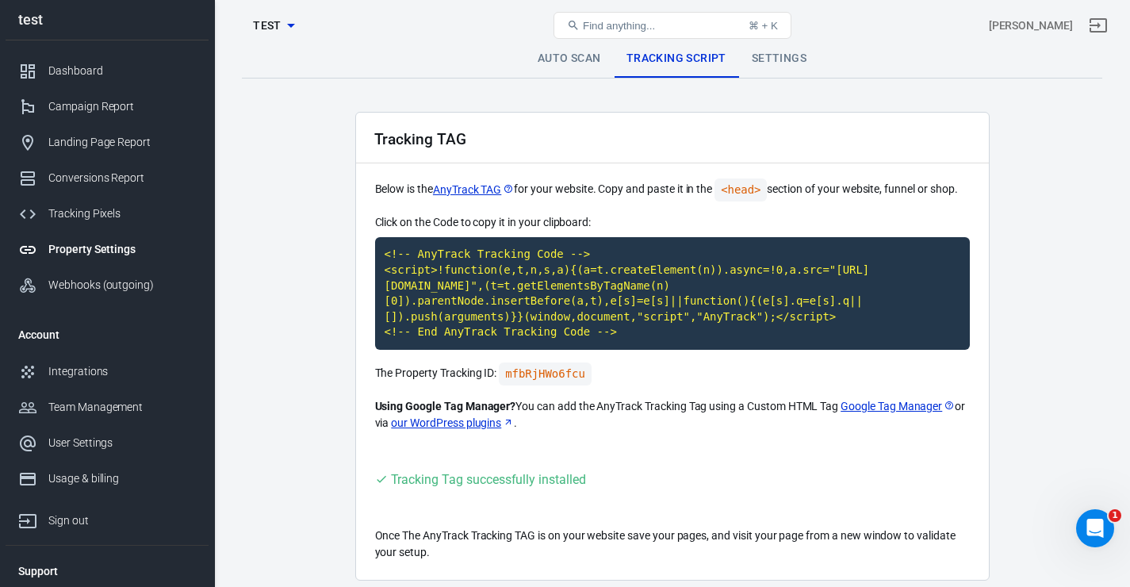
click at [580, 44] on div "Find anything... ⌘ + K" at bounding box center [672, 25] width 288 height 38
click at [578, 57] on link "Auto Scan" at bounding box center [569, 59] width 89 height 38
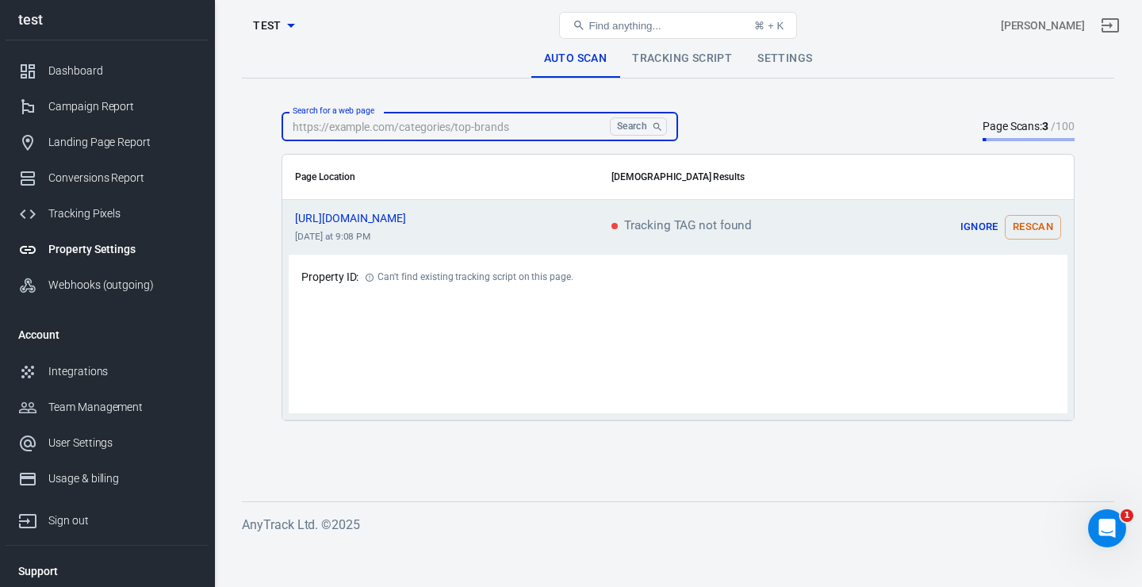
click at [523, 133] on input "Search for a web page" at bounding box center [443, 126] width 322 height 29
paste input "[DOMAIN_NAME]"
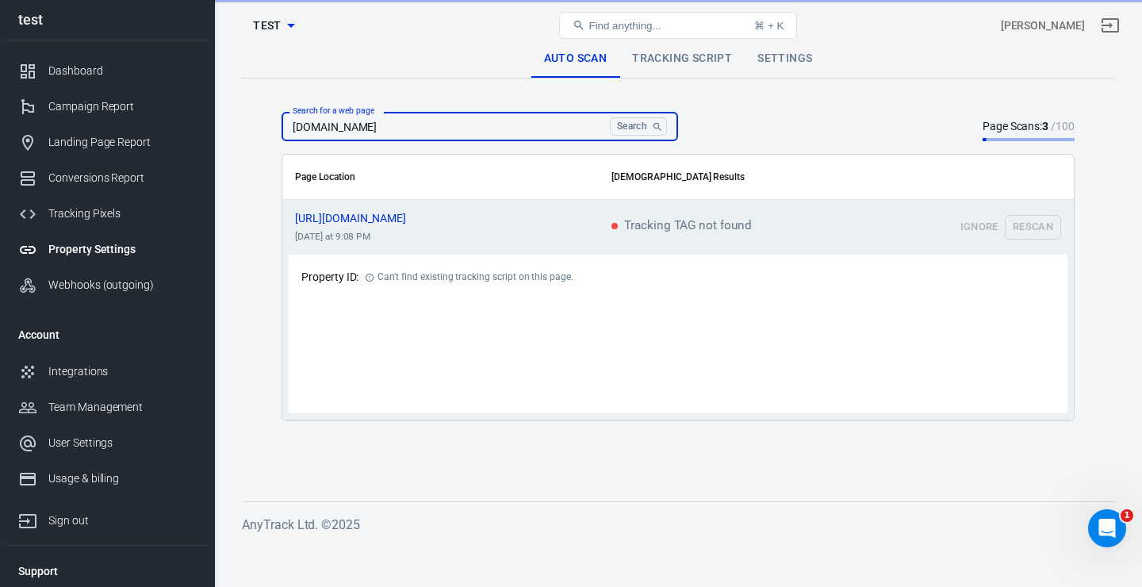
type input "[DOMAIN_NAME]"
click at [807, 125] on div "Search for a web page boostlab.online Search Search for a web page Page Scans: …" at bounding box center [678, 126] width 793 height 29
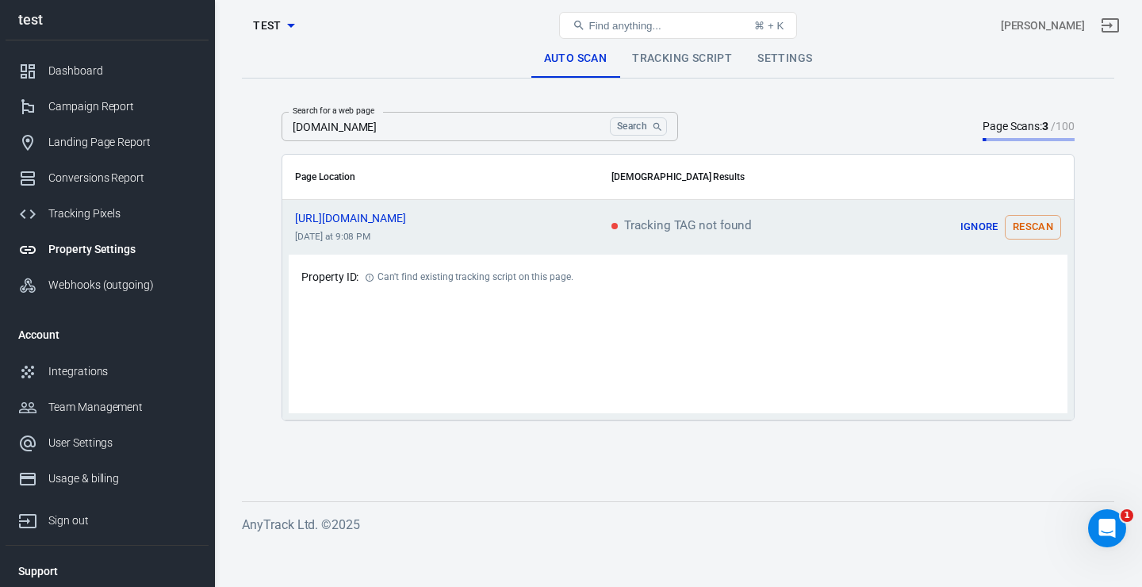
drag, startPoint x: 681, startPoint y: 128, endPoint x: 617, endPoint y: 128, distance: 64.2
click at [680, 128] on div "Search for a web page boostlab.online Search Search for a web page Page Scans: …" at bounding box center [678, 126] width 793 height 29
click at [610, 125] on button "Search" at bounding box center [638, 126] width 57 height 18
click at [637, 129] on button "Search" at bounding box center [638, 126] width 57 height 18
click at [668, 128] on div "boostlab.online Search Search for a web page" at bounding box center [480, 126] width 397 height 29
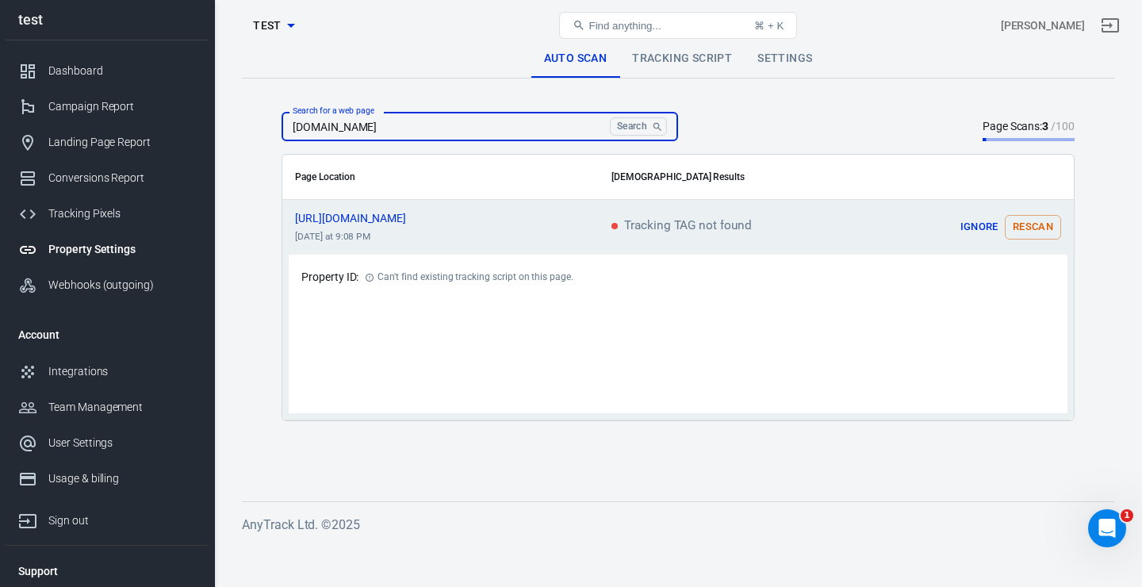
click at [554, 129] on input "[DOMAIN_NAME]" at bounding box center [443, 126] width 322 height 29
click at [638, 126] on button "Search" at bounding box center [638, 126] width 57 height 18
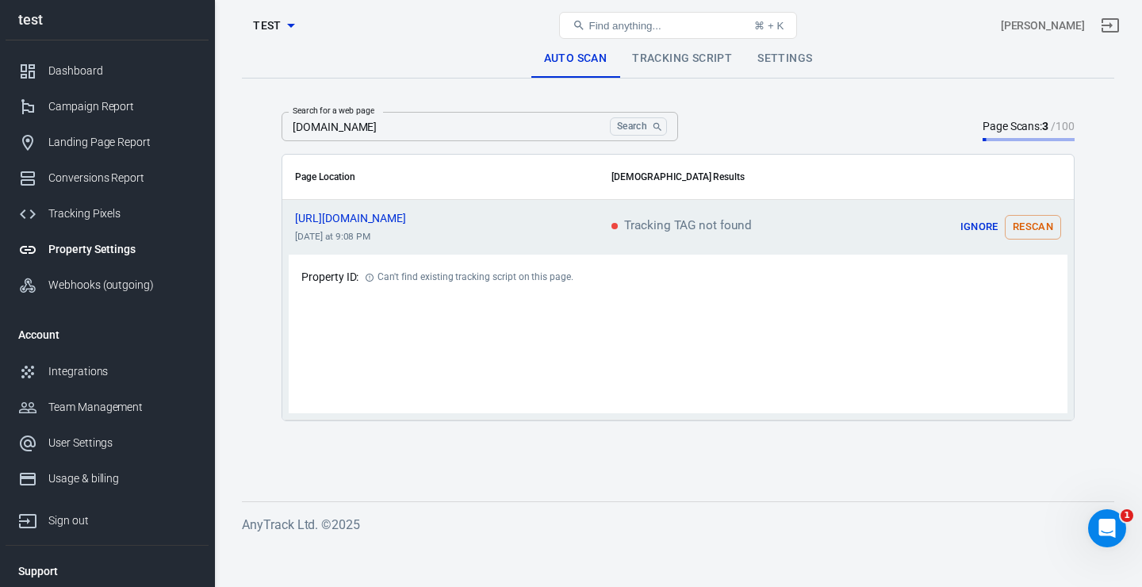
click at [841, 130] on div "Search for a web page boostlab.online Search Search for a web page Page Scans: …" at bounding box center [678, 126] width 793 height 29
click at [416, 271] on div "Can't find existing tracking script on this page." at bounding box center [475, 277] width 196 height 20
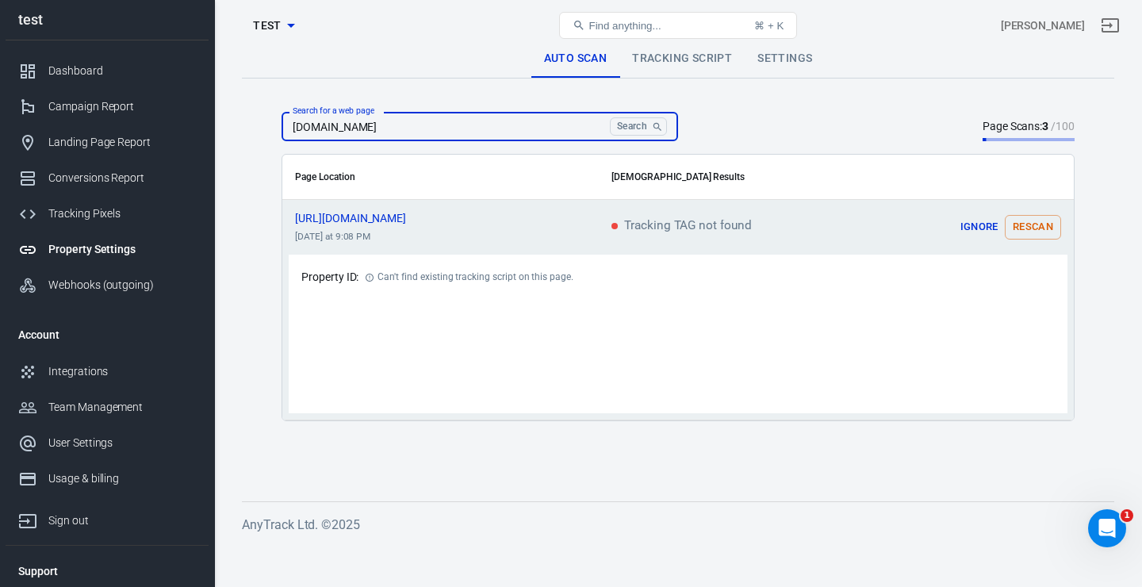
click at [426, 118] on input "[DOMAIN_NAME]" at bounding box center [443, 126] width 322 height 29
click at [647, 78] on div "Auto Scan Tracking Script Settings" at bounding box center [678, 59] width 872 height 39
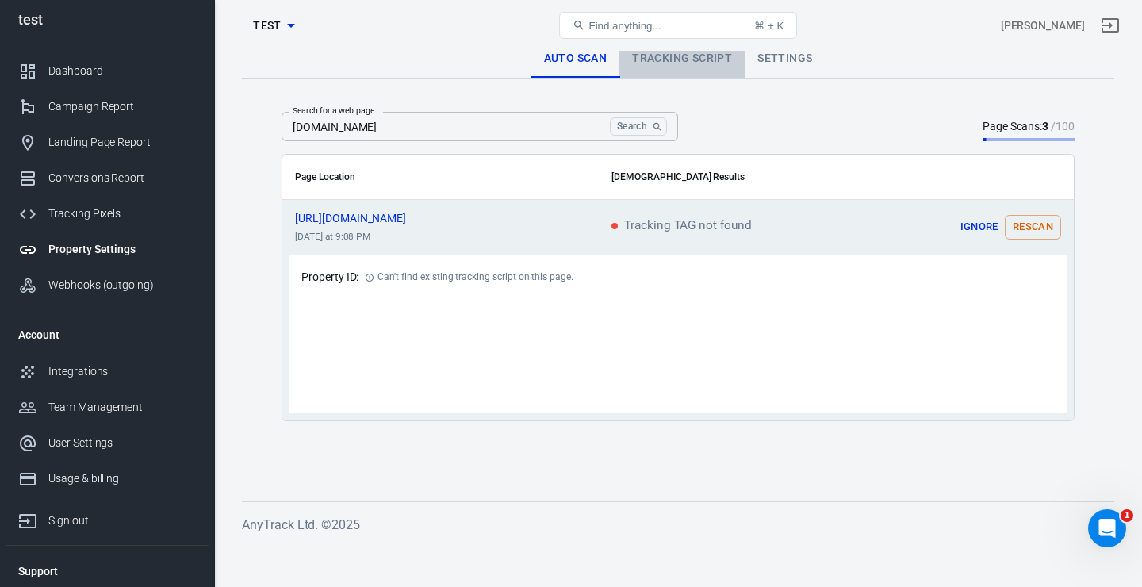
click at [660, 67] on link "Tracking Script" at bounding box center [681, 59] width 125 height 38
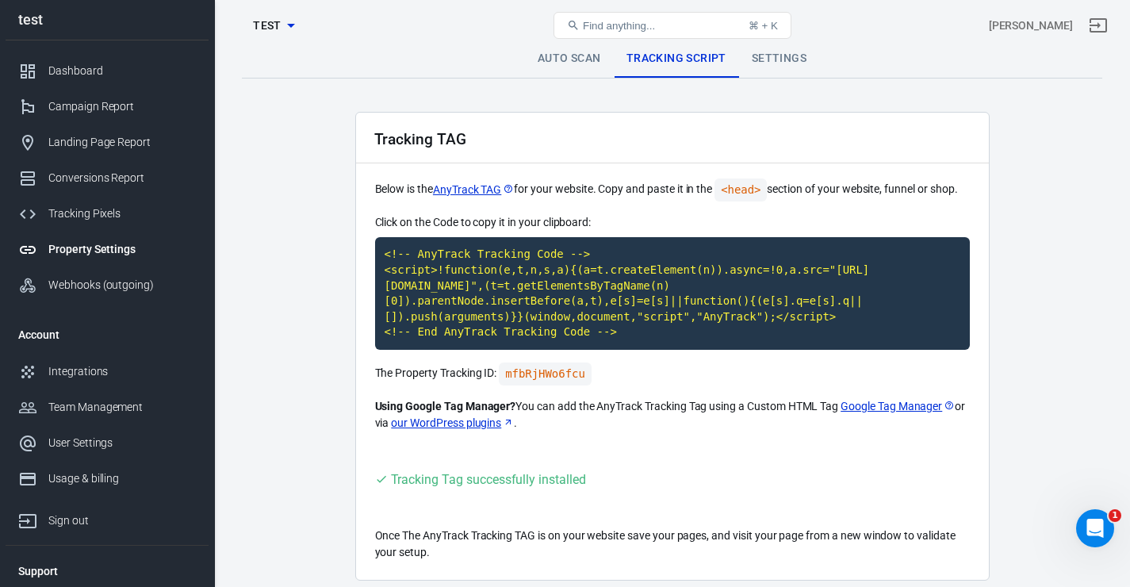
scroll to position [75, 0]
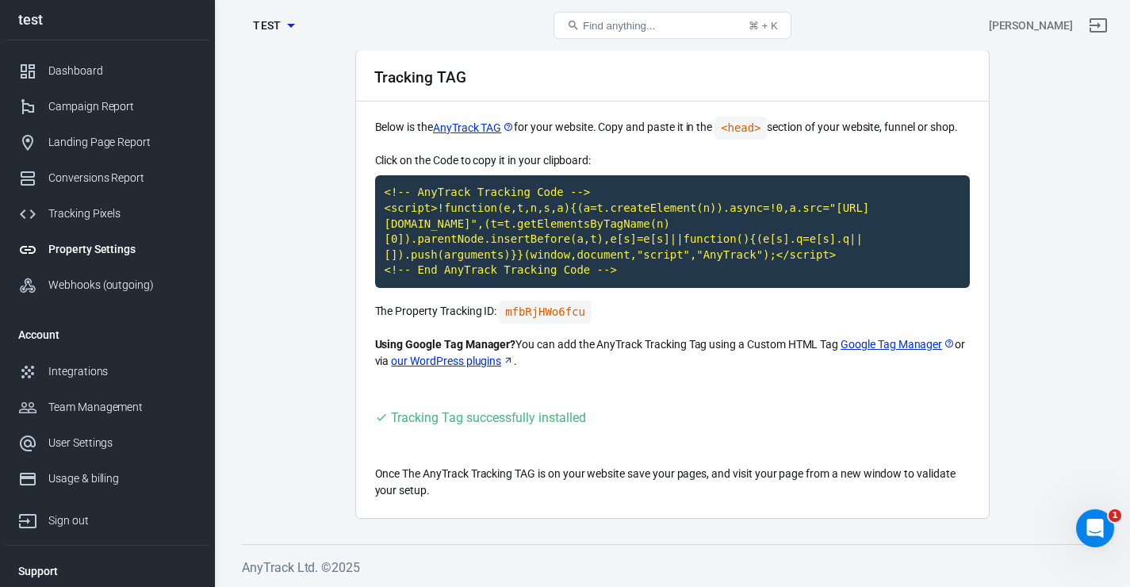
click at [669, 479] on p "Once The AnyTrack Tracking TAG is on your website save your pages, and visit yo…" at bounding box center [672, 482] width 595 height 33
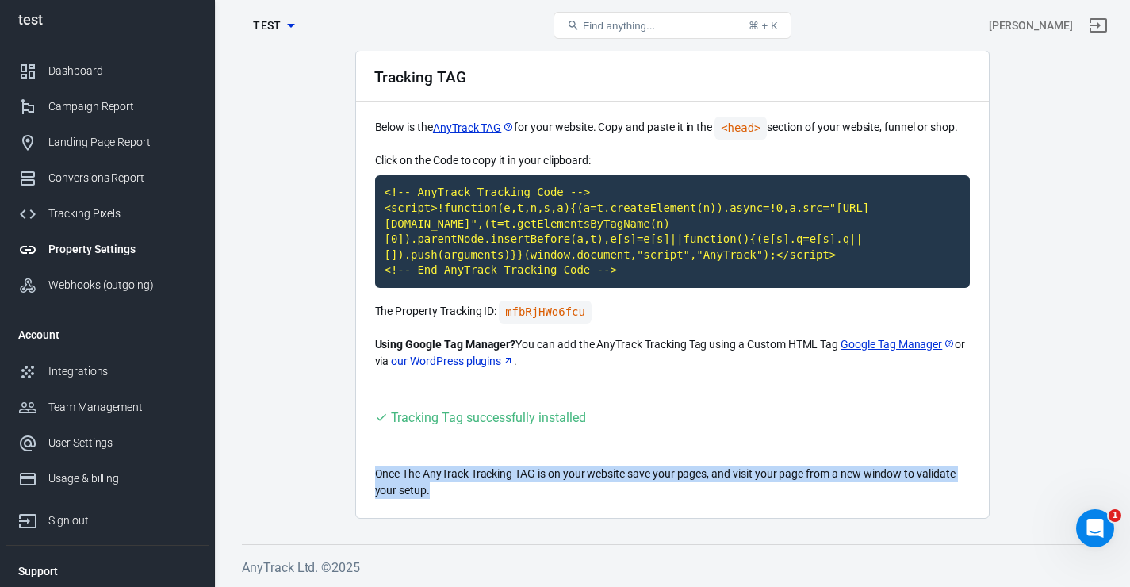
click at [669, 479] on p "Once The AnyTrack Tracking TAG is on your website save your pages, and visit yo…" at bounding box center [672, 482] width 595 height 33
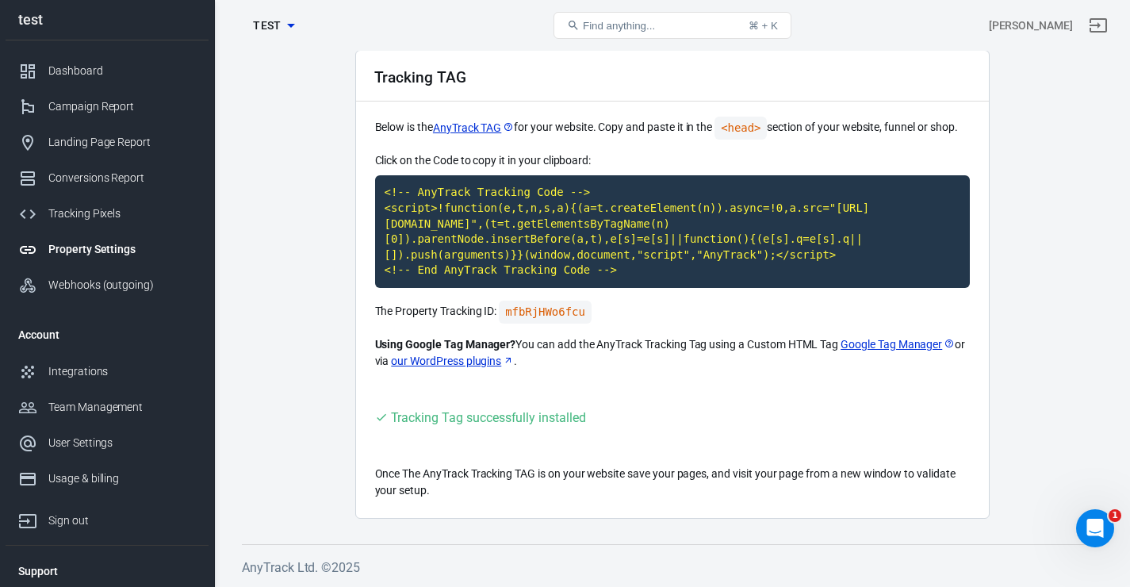
click at [466, 120] on link "AnyTrack TAG" at bounding box center [473, 128] width 81 height 17
click at [108, 114] on div "Campaign Report" at bounding box center [122, 106] width 148 height 17
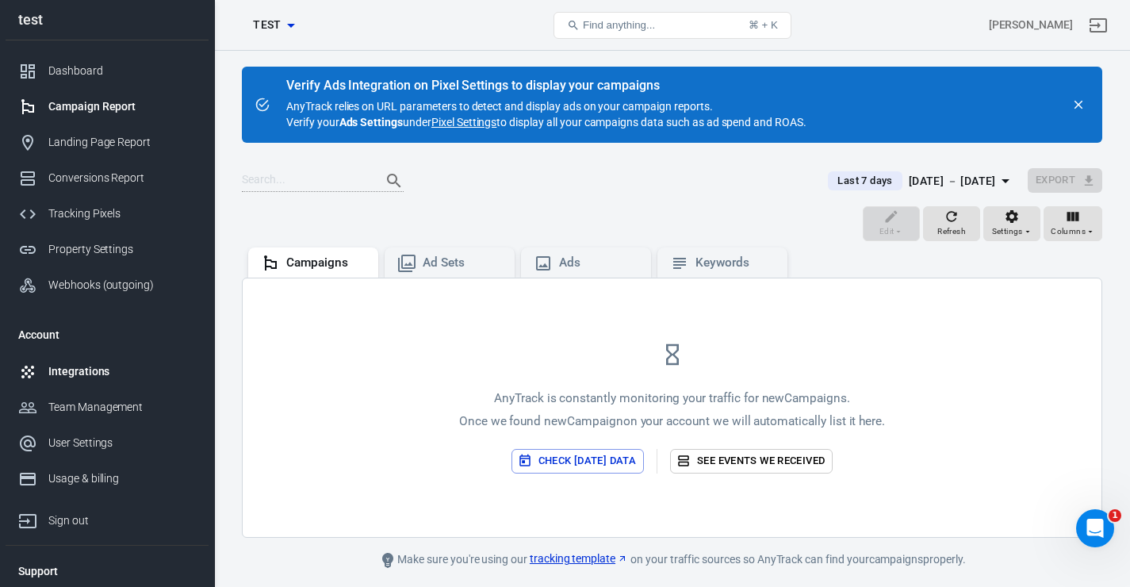
click at [102, 380] on div "Integrations" at bounding box center [122, 371] width 148 height 17
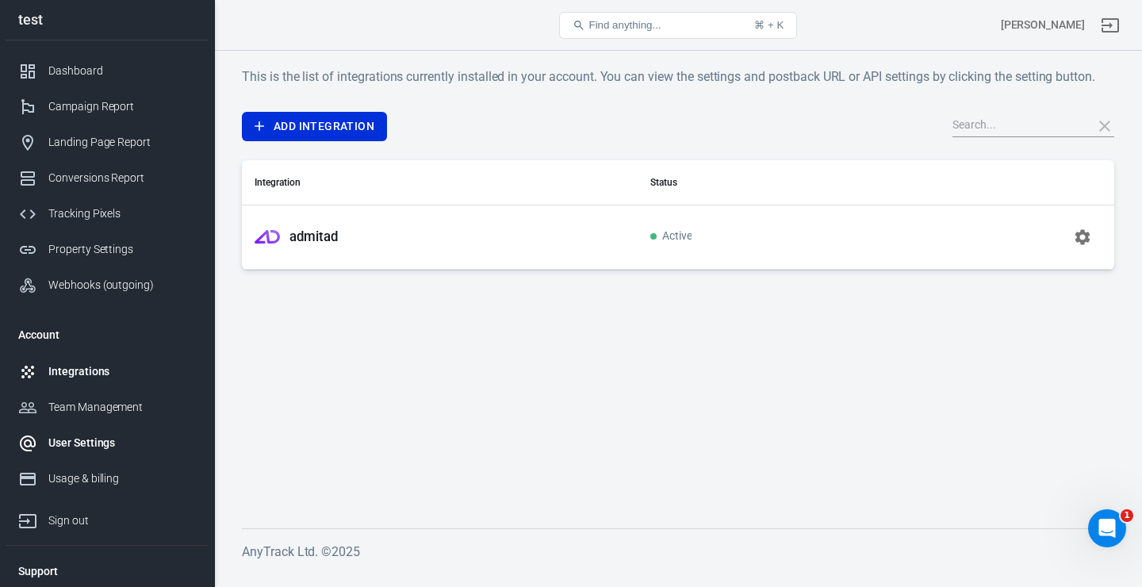
click at [112, 449] on div "User Settings" at bounding box center [122, 443] width 148 height 17
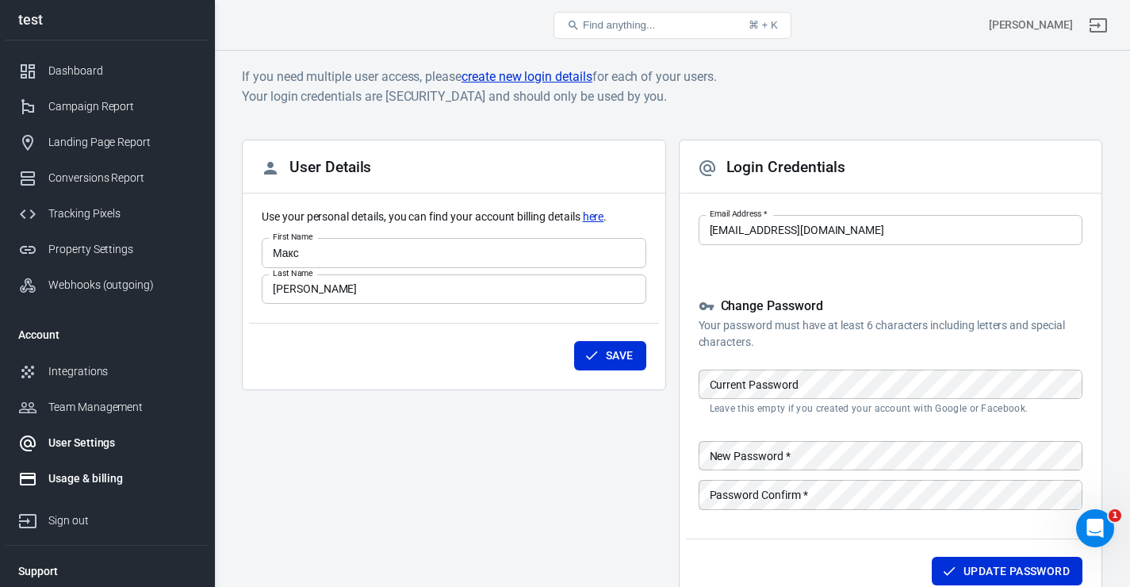
click at [106, 487] on div "Usage & billing" at bounding box center [122, 478] width 148 height 17
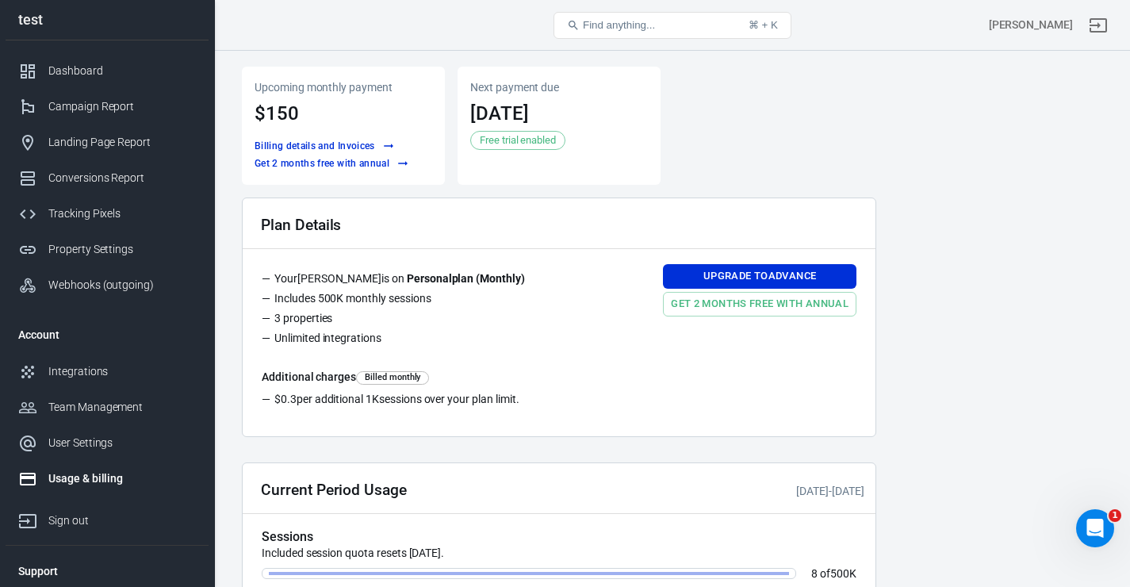
click at [406, 310] on li "Includes 500K monthly sessions" at bounding box center [400, 300] width 276 height 20
click at [98, 256] on div "Property Settings" at bounding box center [122, 249] width 148 height 17
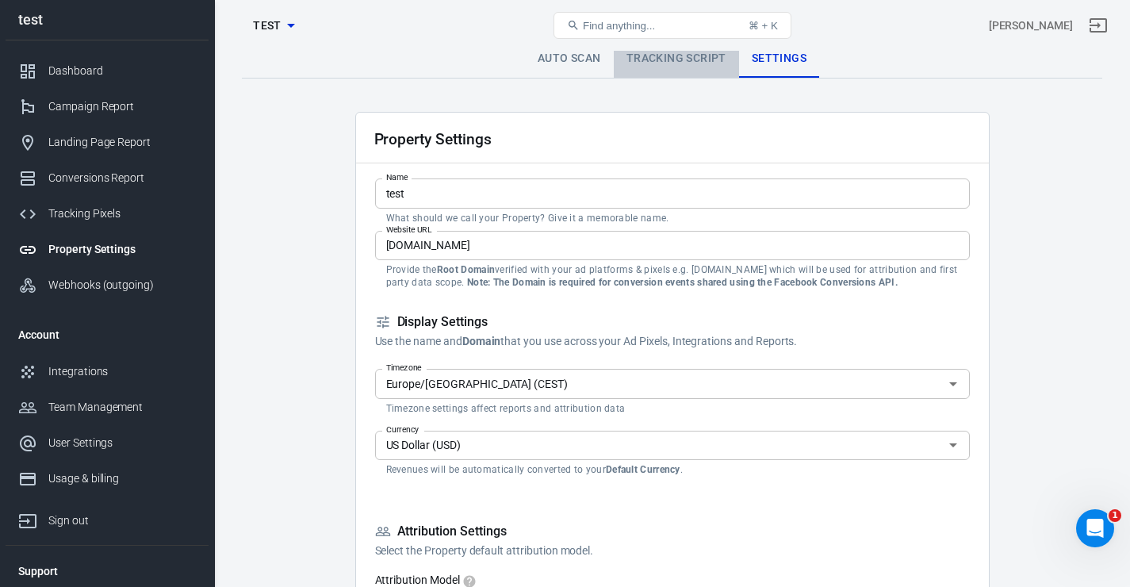
click at [672, 60] on link "Tracking Script" at bounding box center [676, 59] width 125 height 38
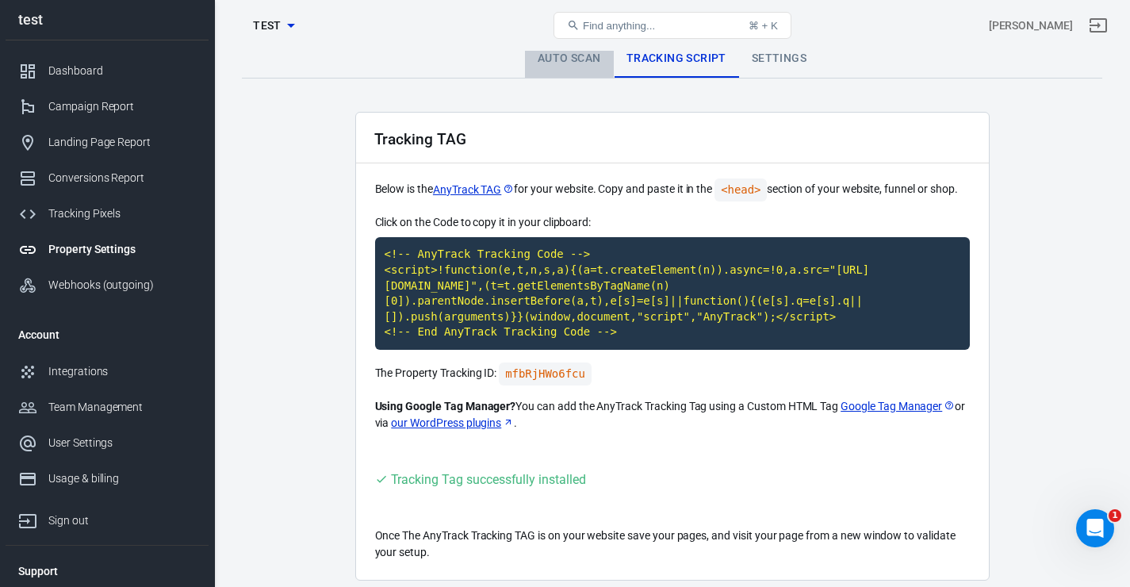
click at [579, 70] on link "Auto Scan" at bounding box center [569, 59] width 89 height 38
